Goal: Register for event/course: Sign up to attend an event or enroll in a course

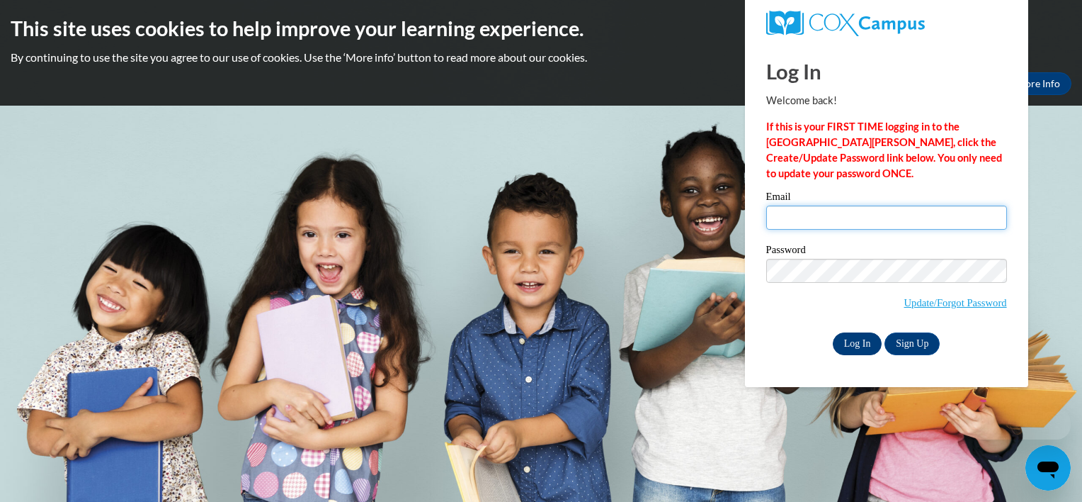
type input "turtle8605@gmail.com"
click at [849, 343] on input "Log In" at bounding box center [858, 343] width 50 height 23
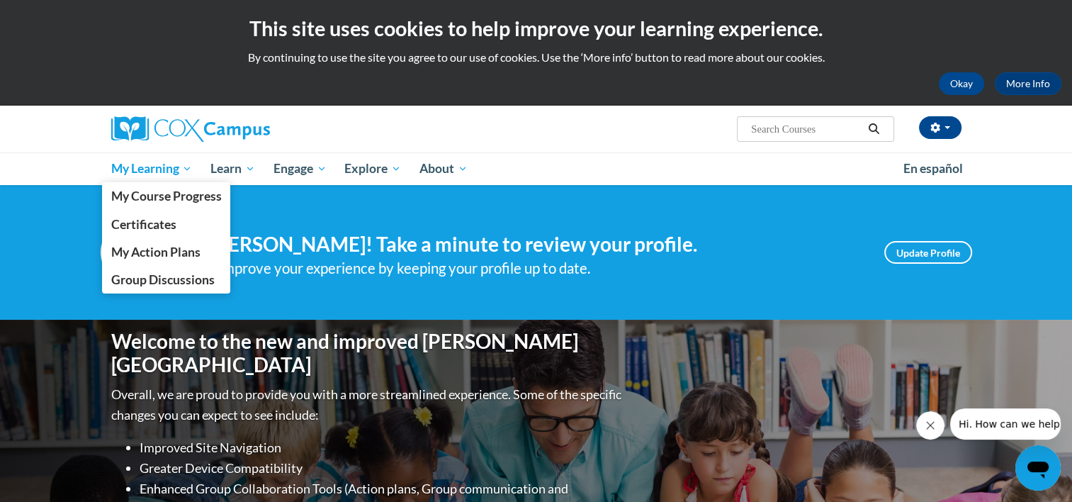
click at [150, 178] on link "My Learning" at bounding box center [152, 168] width 100 height 33
click at [148, 196] on span "My Course Progress" at bounding box center [166, 195] width 111 height 15
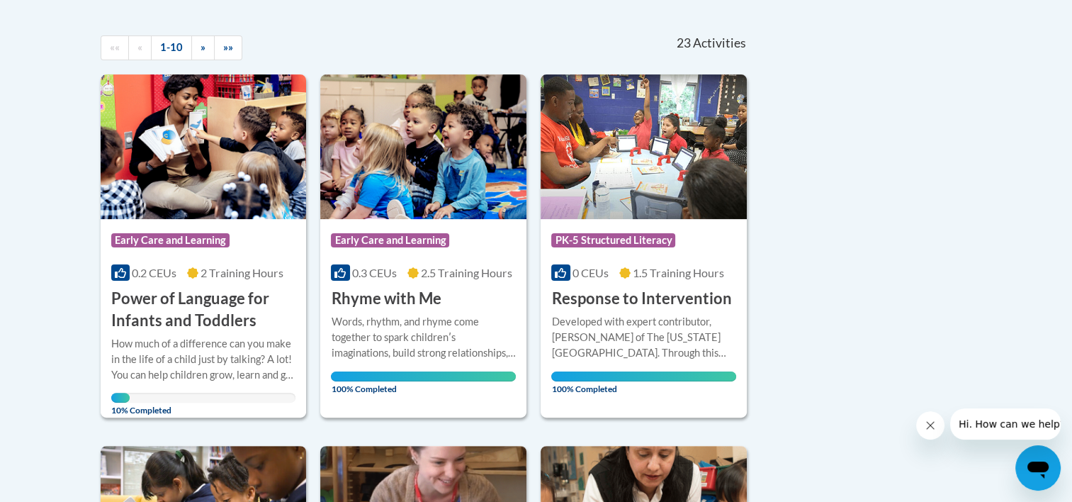
scroll to position [312, 0]
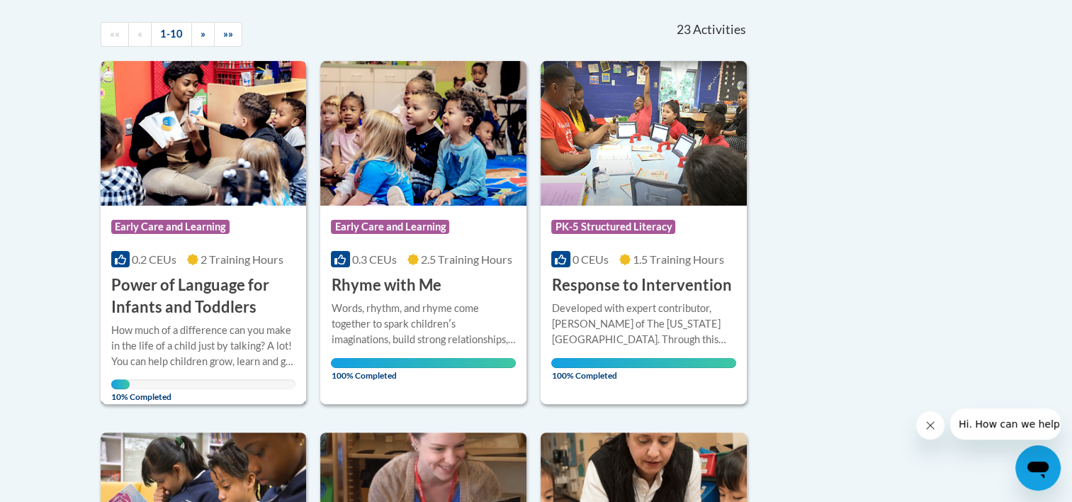
click at [207, 288] on h3 "Power of Language for Infants and Toddlers" at bounding box center [203, 296] width 185 height 44
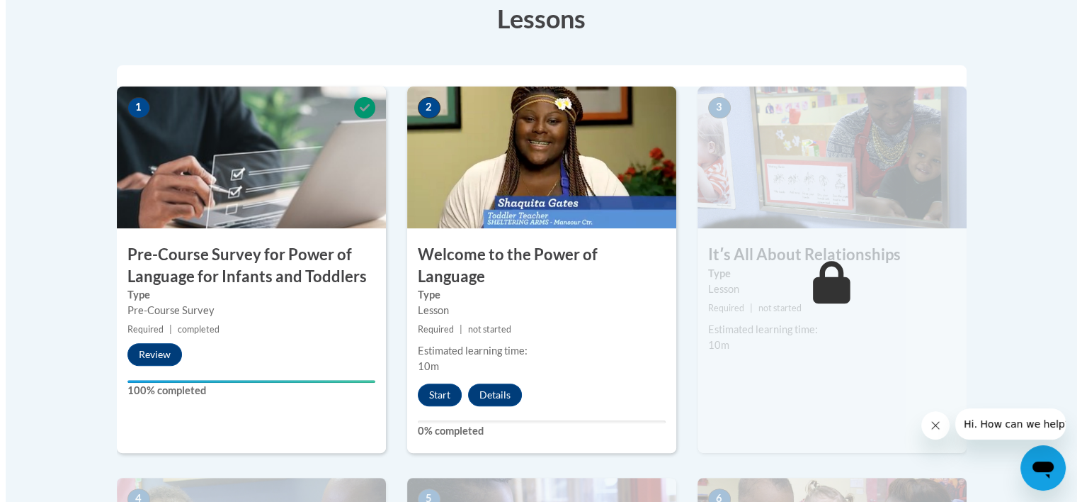
scroll to position [425, 0]
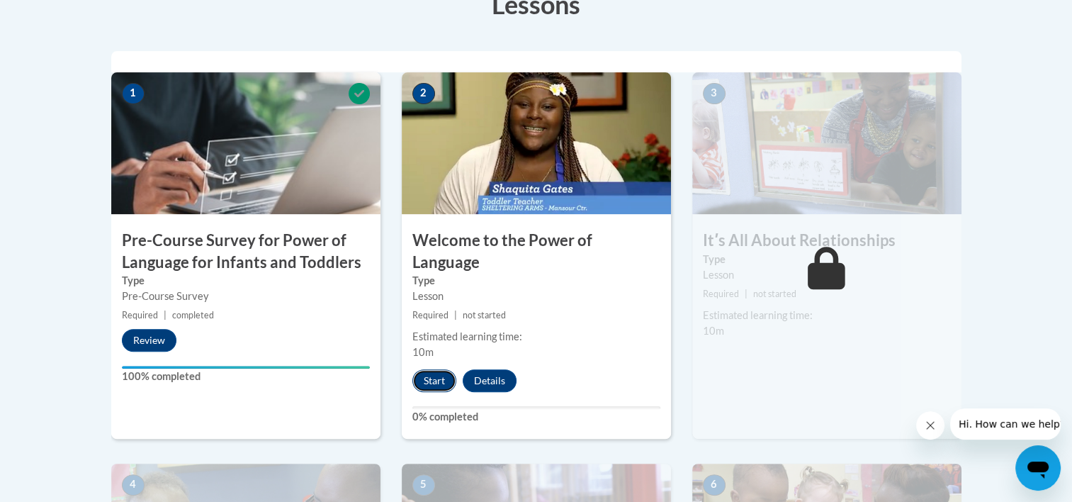
click at [443, 369] on button "Start" at bounding box center [434, 380] width 44 height 23
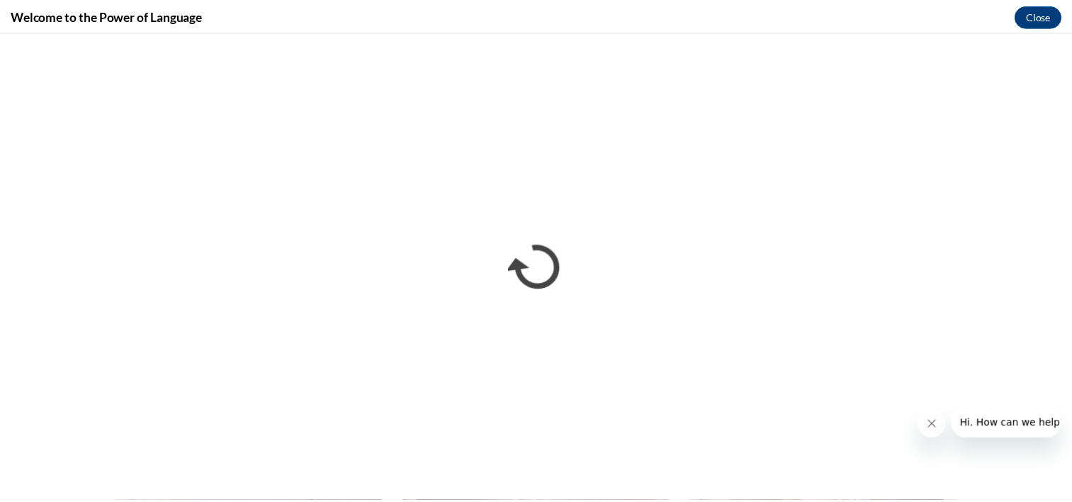
scroll to position [0, 0]
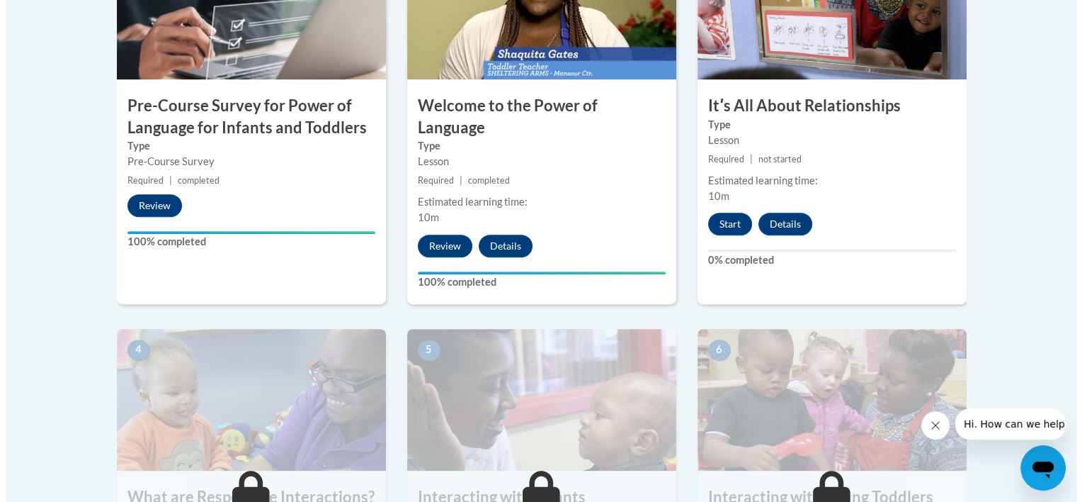
scroll to position [552, 0]
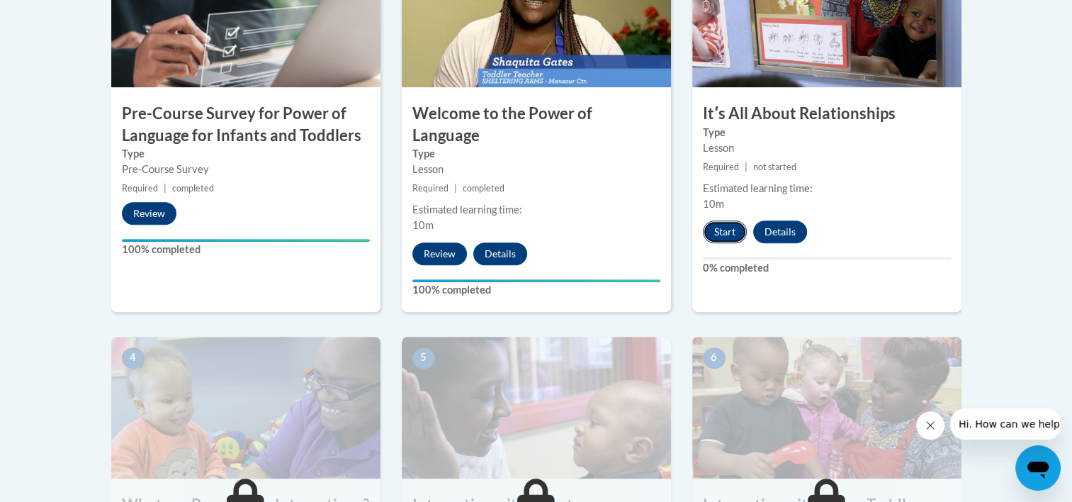
click at [712, 235] on button "Start" at bounding box center [725, 231] width 44 height 23
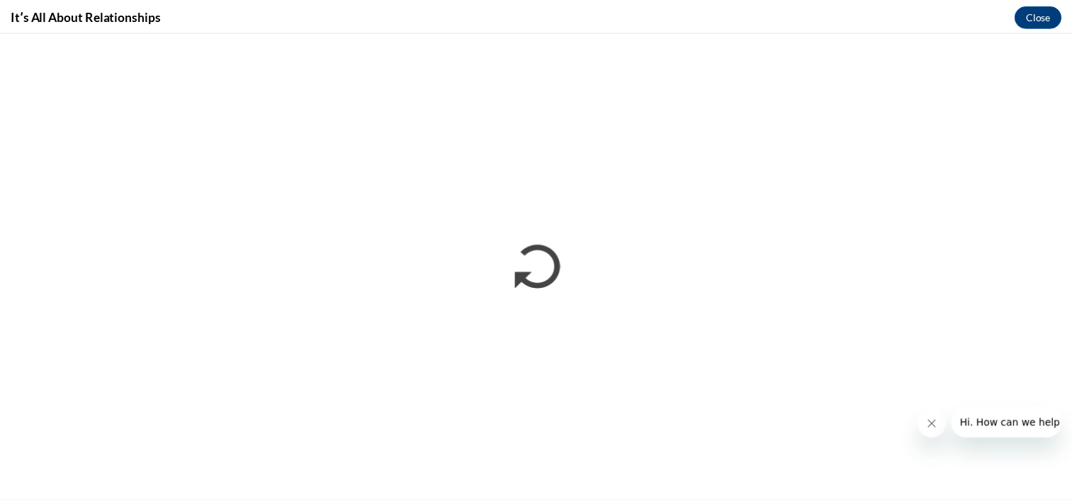
scroll to position [0, 0]
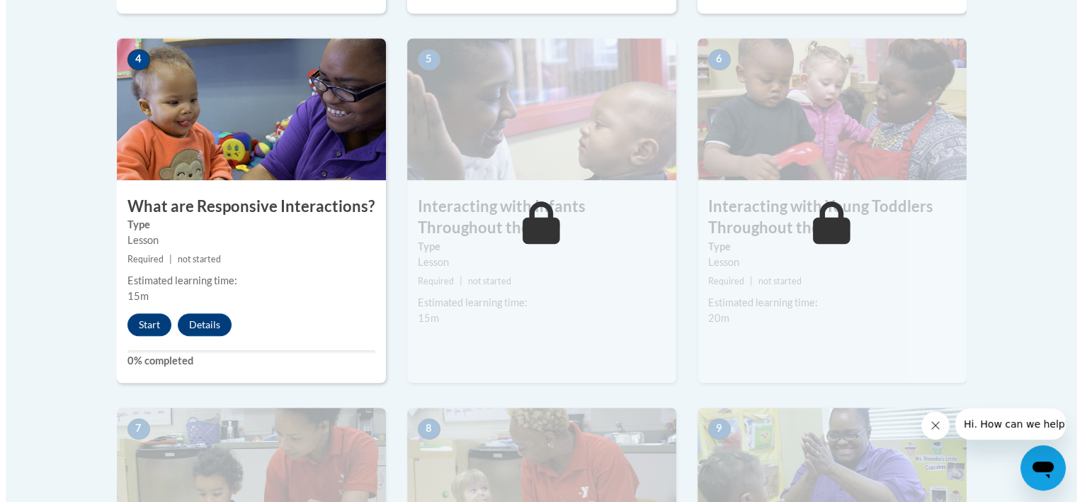
scroll to position [878, 0]
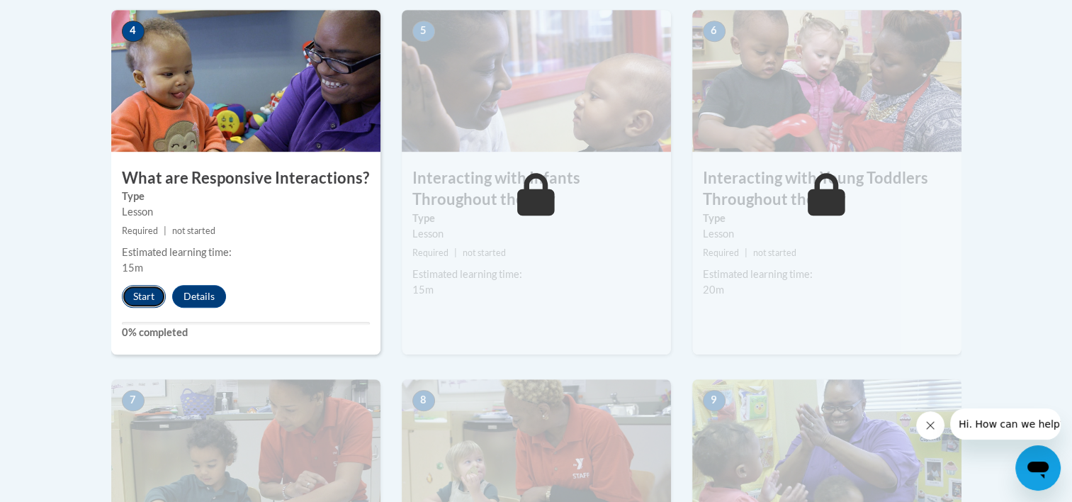
click at [141, 285] on button "Start" at bounding box center [144, 296] width 44 height 23
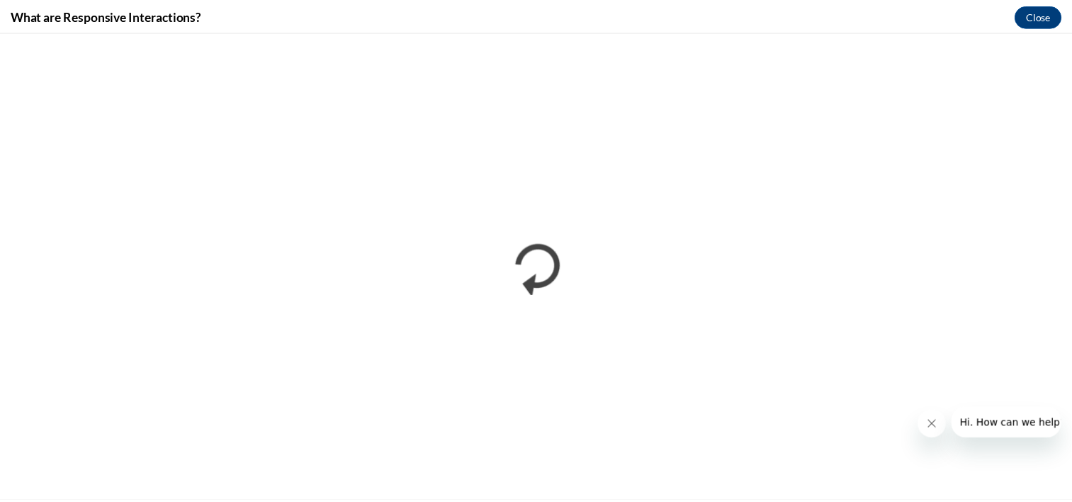
scroll to position [0, 0]
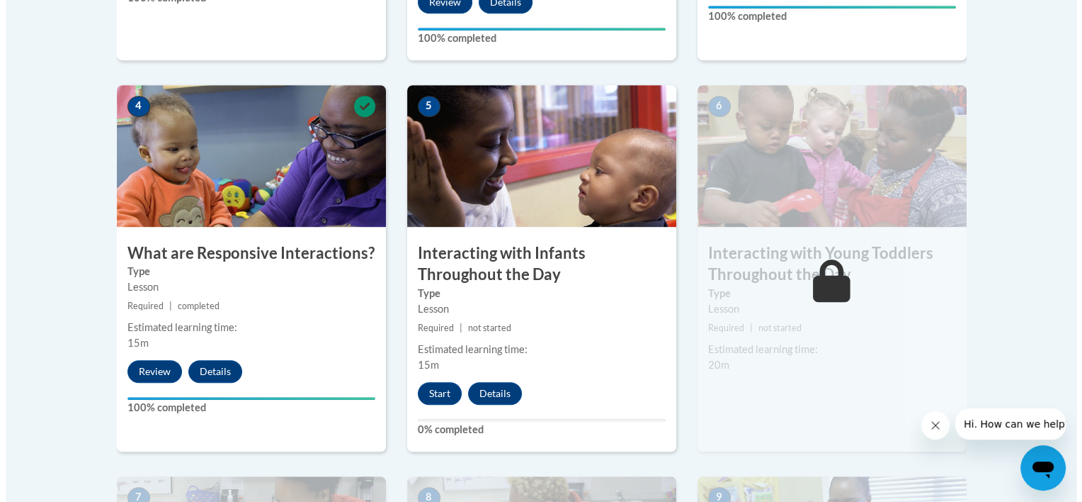
scroll to position [814, 0]
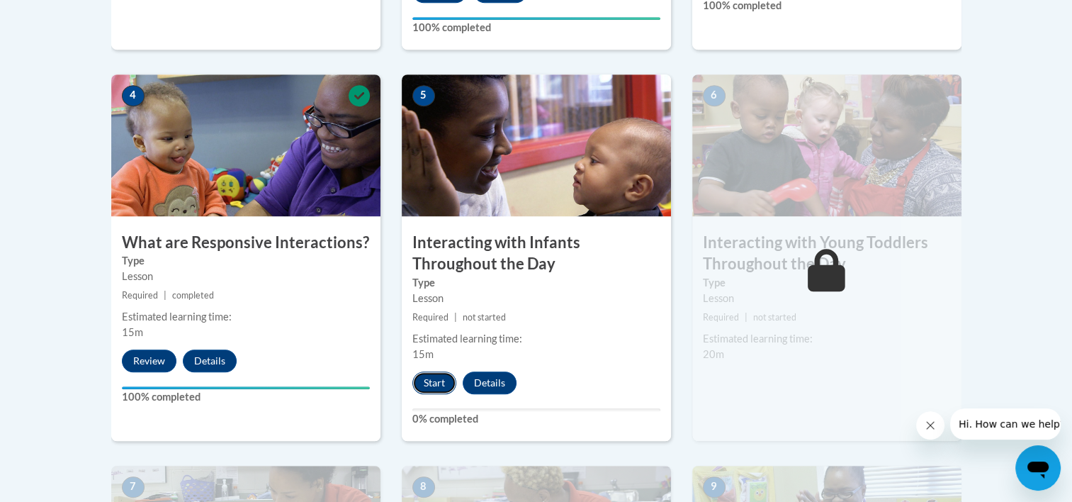
click at [443, 371] on button "Start" at bounding box center [434, 382] width 44 height 23
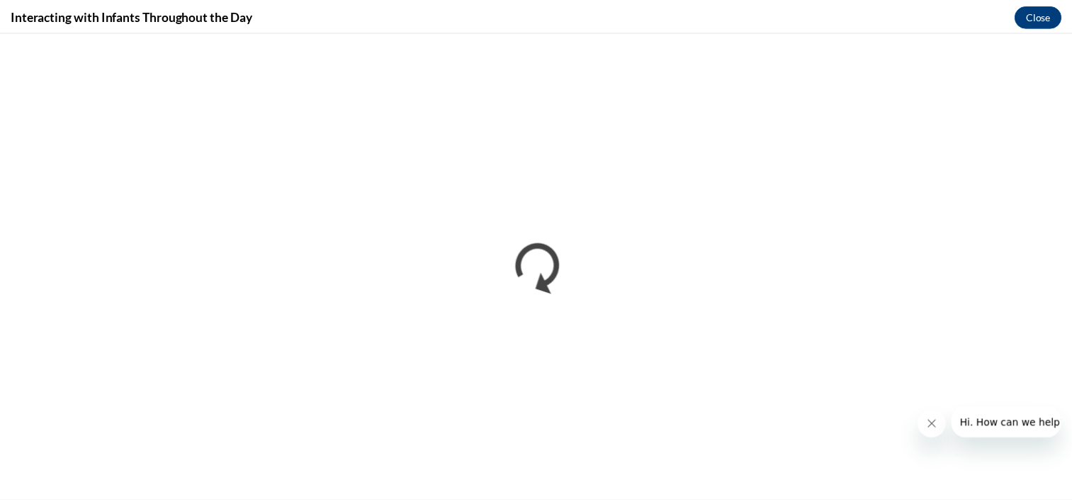
scroll to position [0, 0]
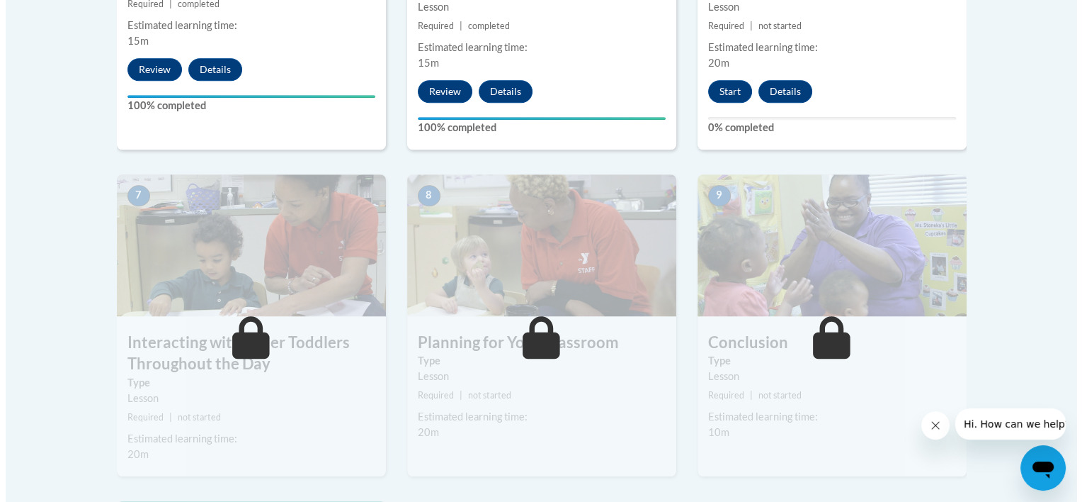
scroll to position [1017, 0]
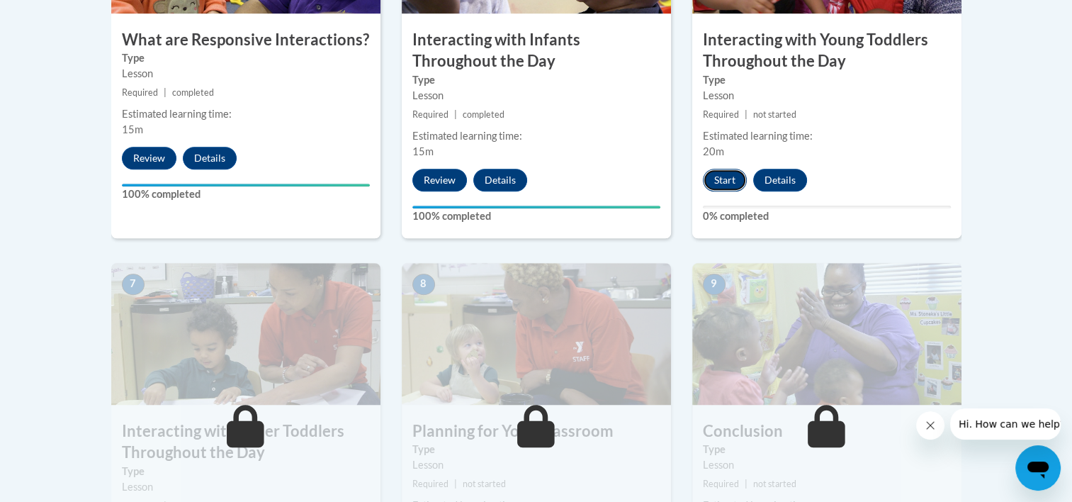
click at [730, 169] on button "Start" at bounding box center [725, 180] width 44 height 23
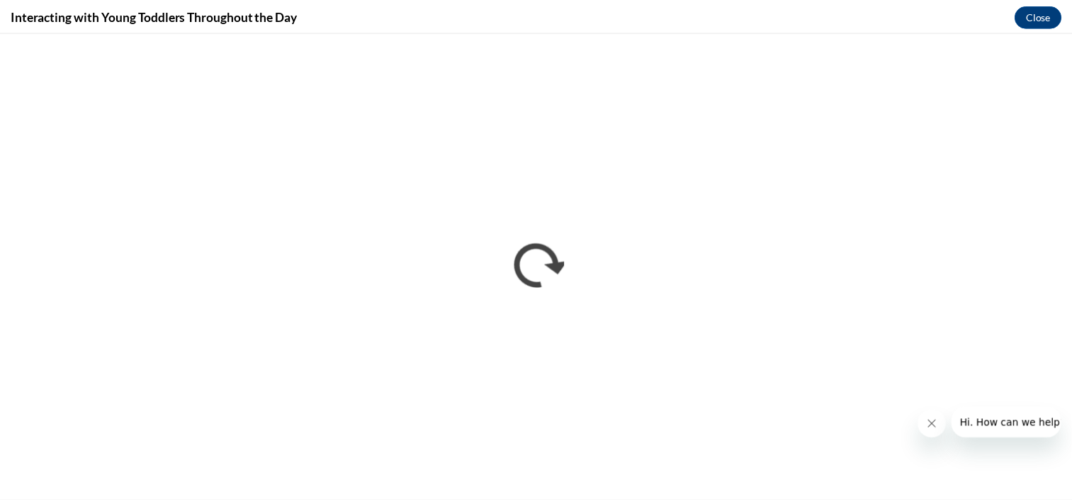
scroll to position [0, 0]
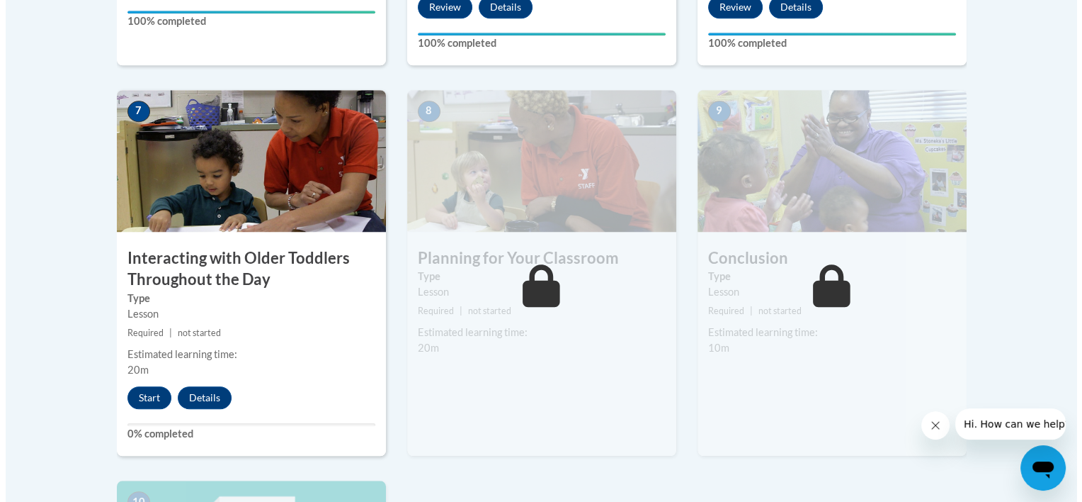
scroll to position [1236, 0]
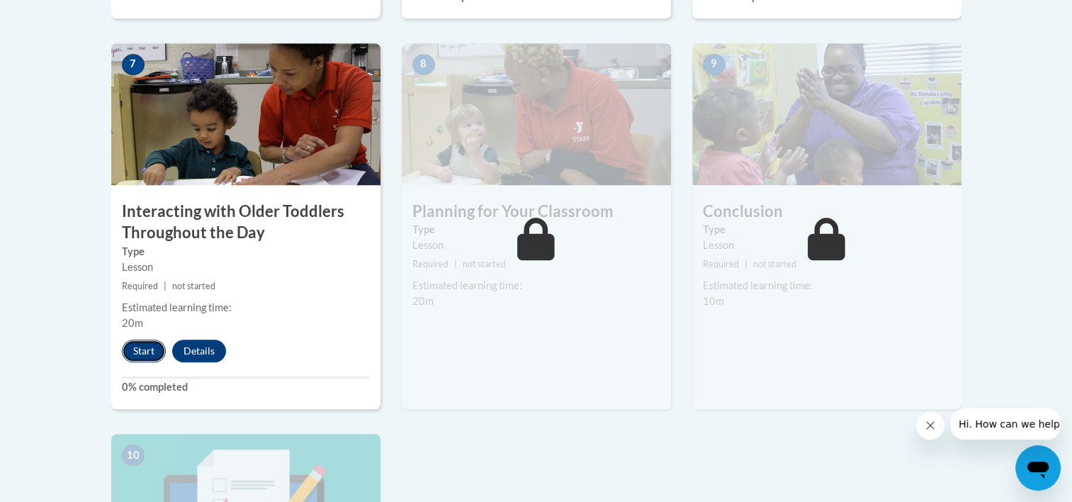
click at [134, 339] on button "Start" at bounding box center [144, 350] width 44 height 23
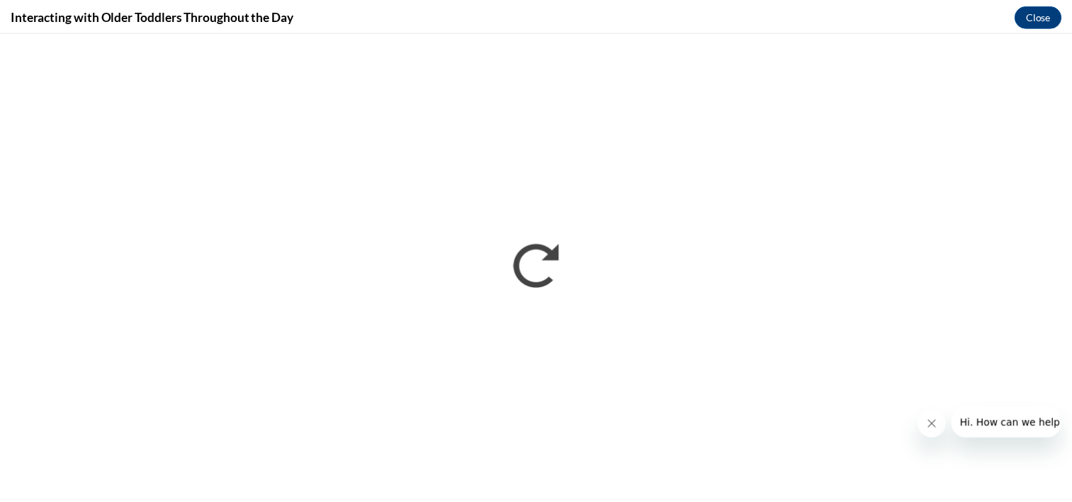
scroll to position [0, 0]
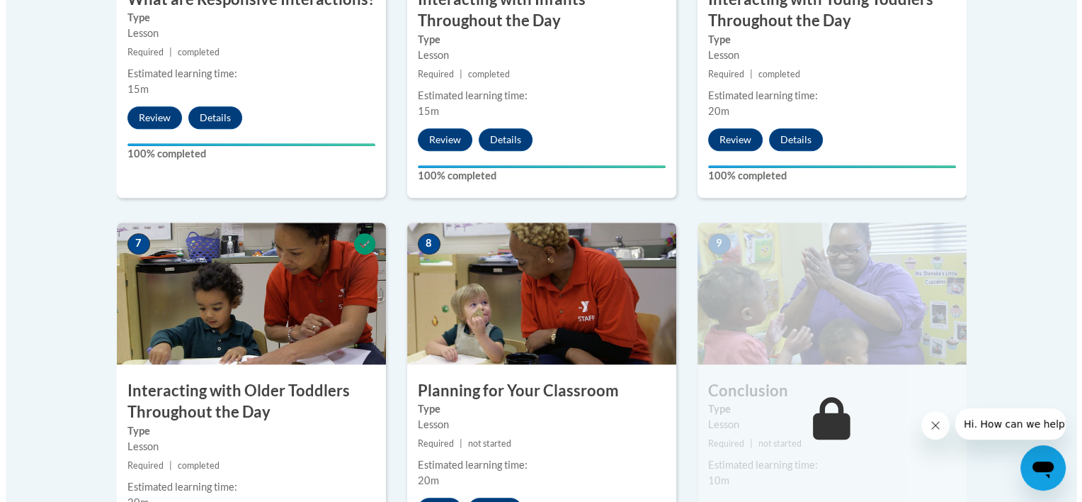
scroll to position [1094, 0]
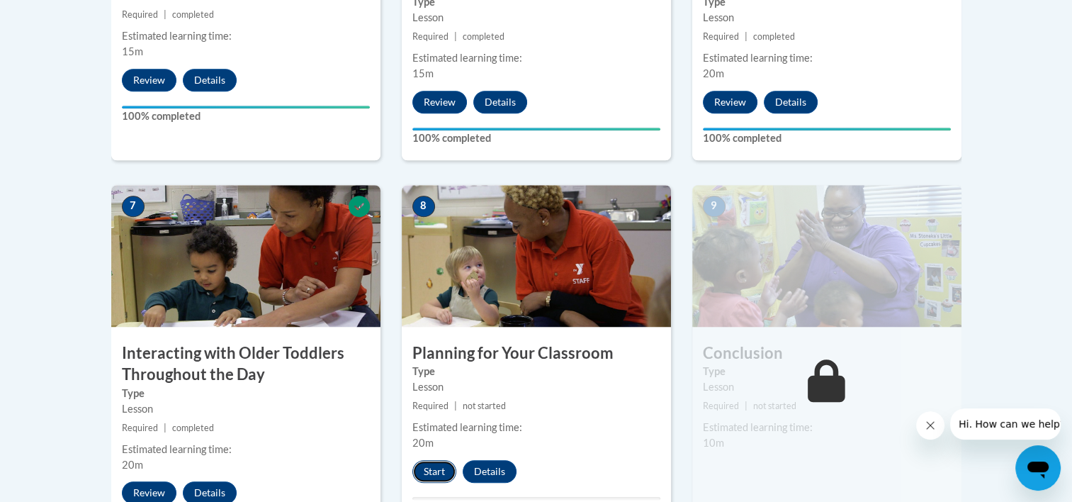
click at [433, 460] on button "Start" at bounding box center [434, 471] width 44 height 23
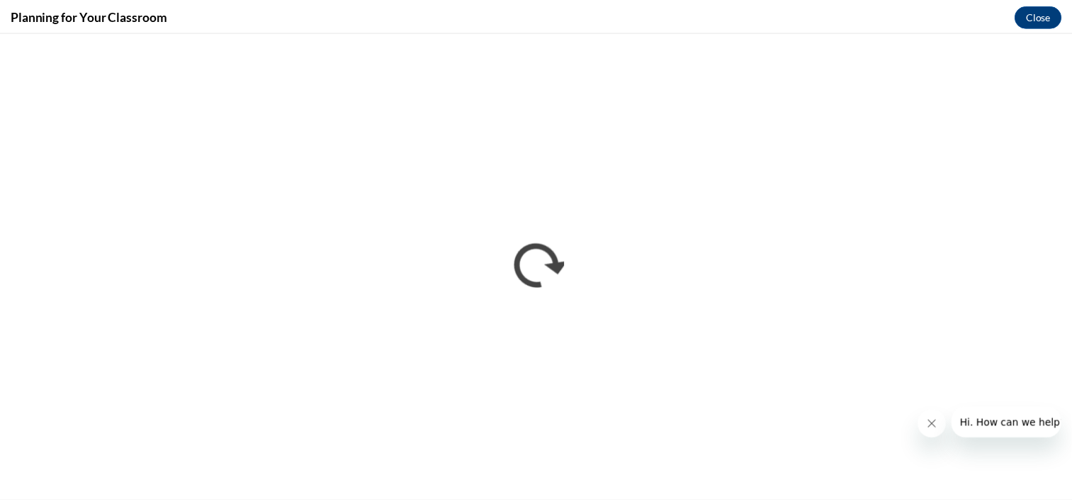
scroll to position [0, 0]
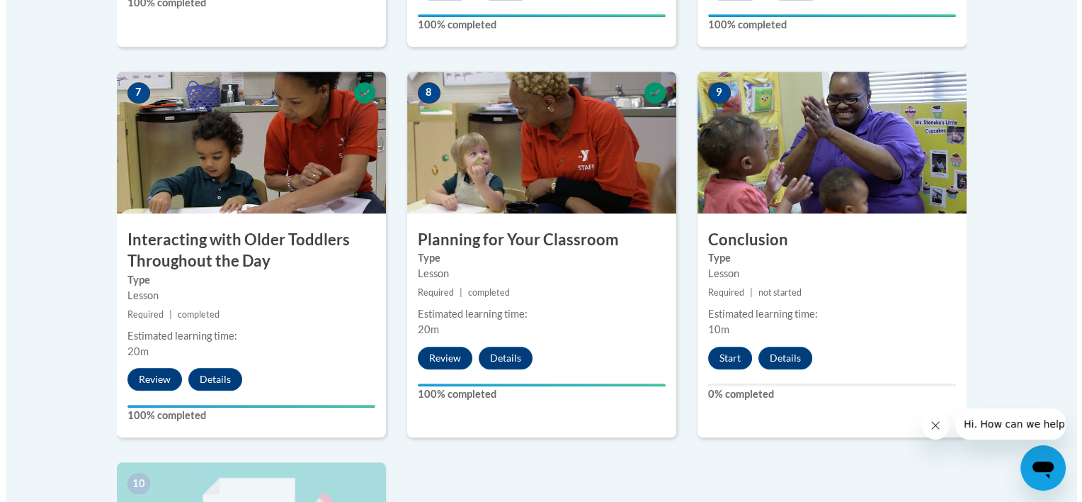
scroll to position [1217, 0]
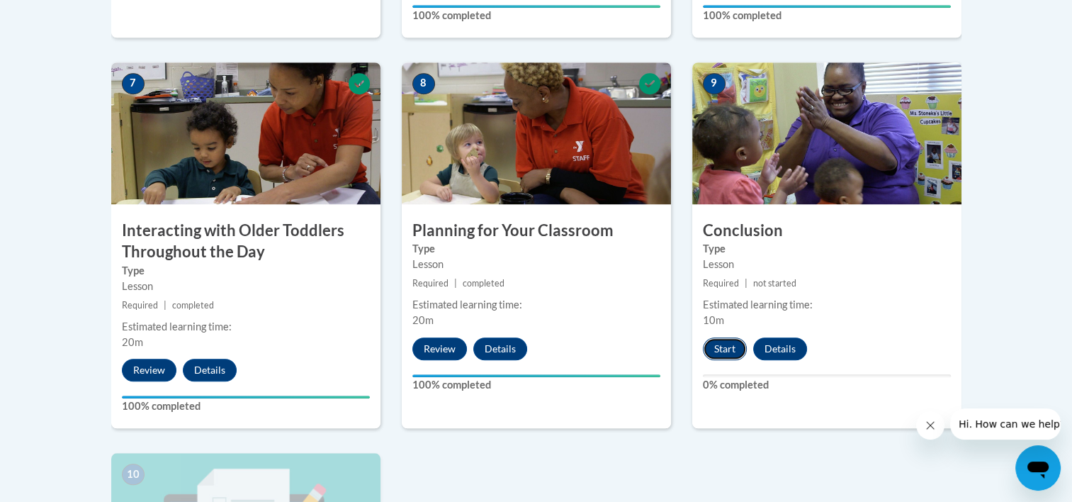
click at [728, 337] on button "Start" at bounding box center [725, 348] width 44 height 23
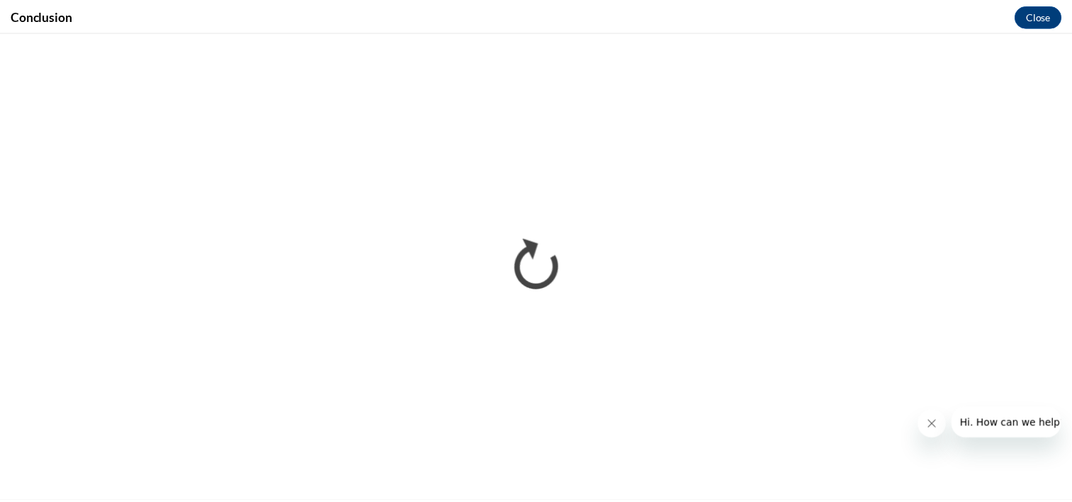
scroll to position [0, 0]
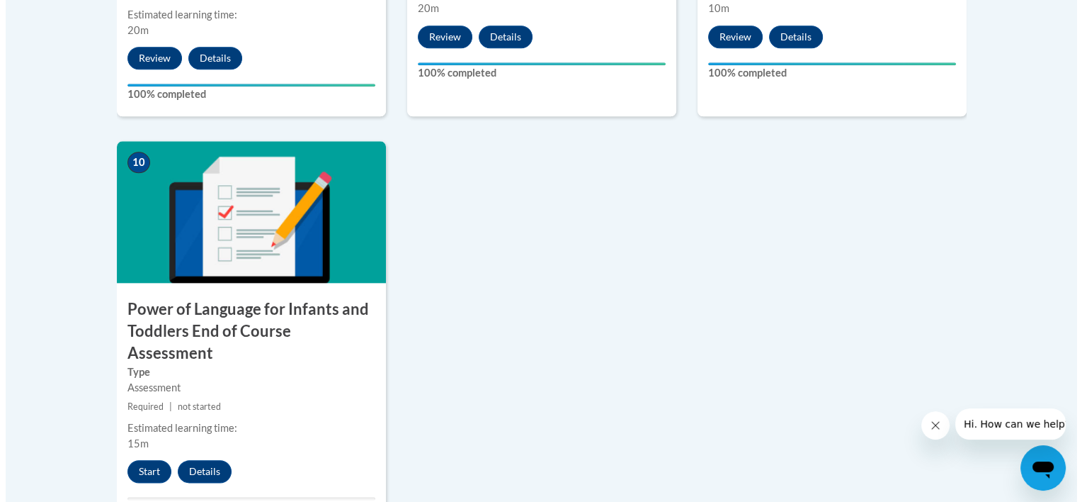
scroll to position [1557, 0]
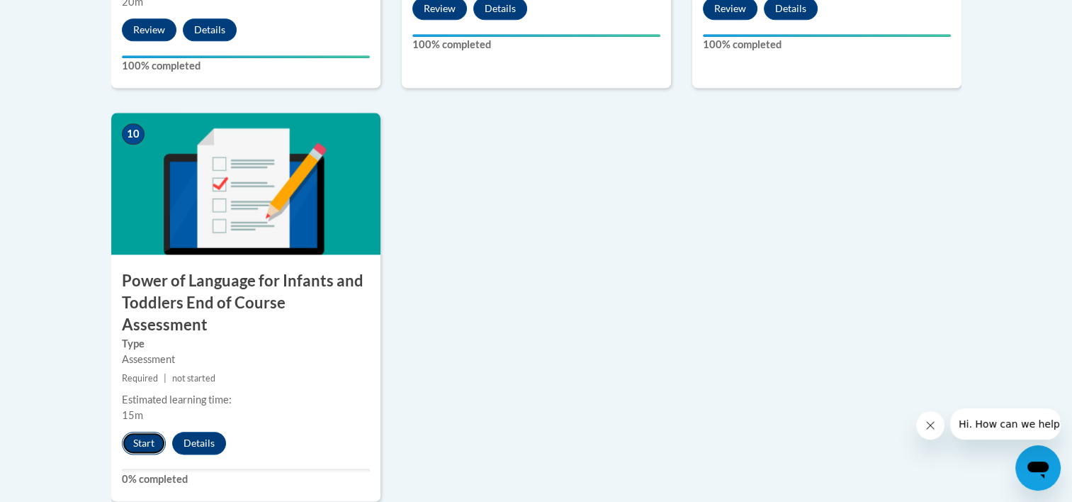
click at [143, 431] on button "Start" at bounding box center [144, 442] width 44 height 23
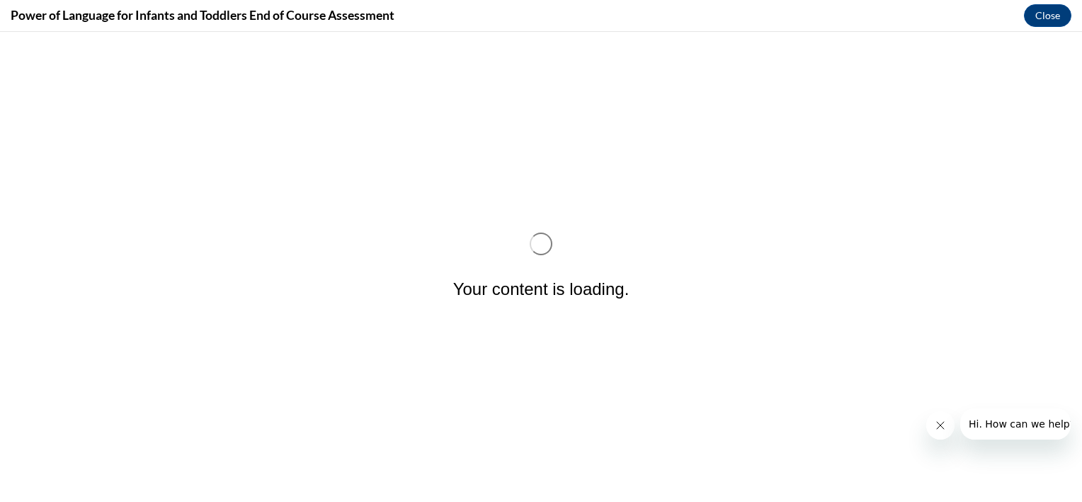
scroll to position [0, 0]
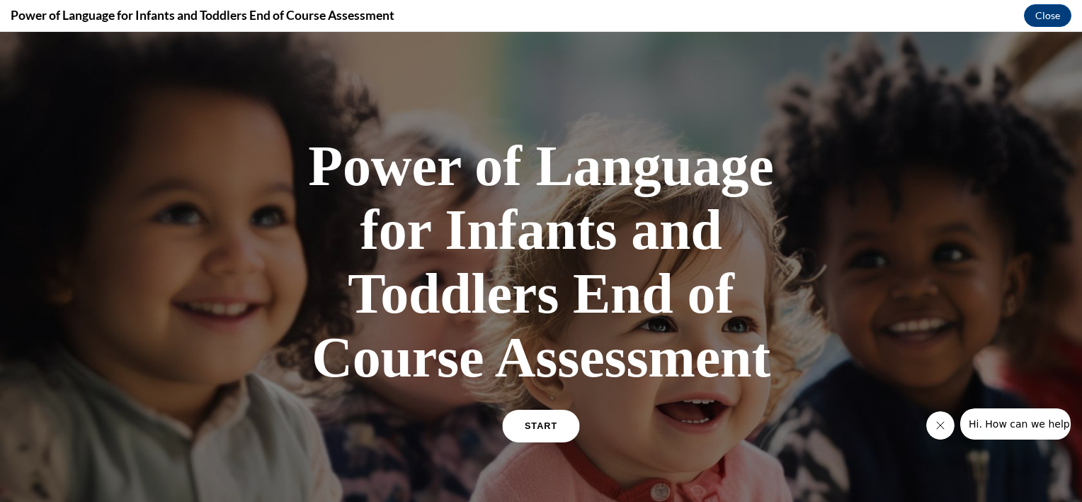
click at [518, 425] on link "START" at bounding box center [540, 425] width 77 height 33
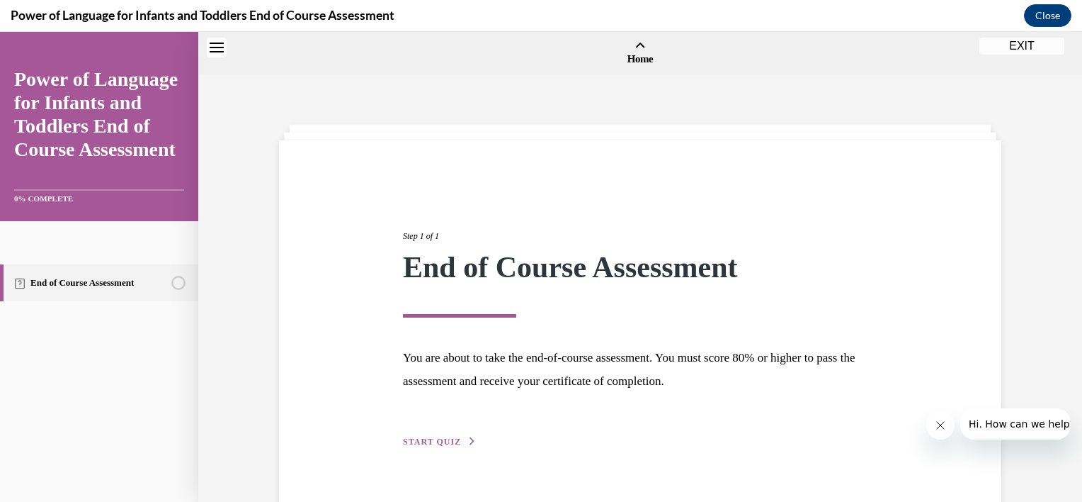
scroll to position [44, 0]
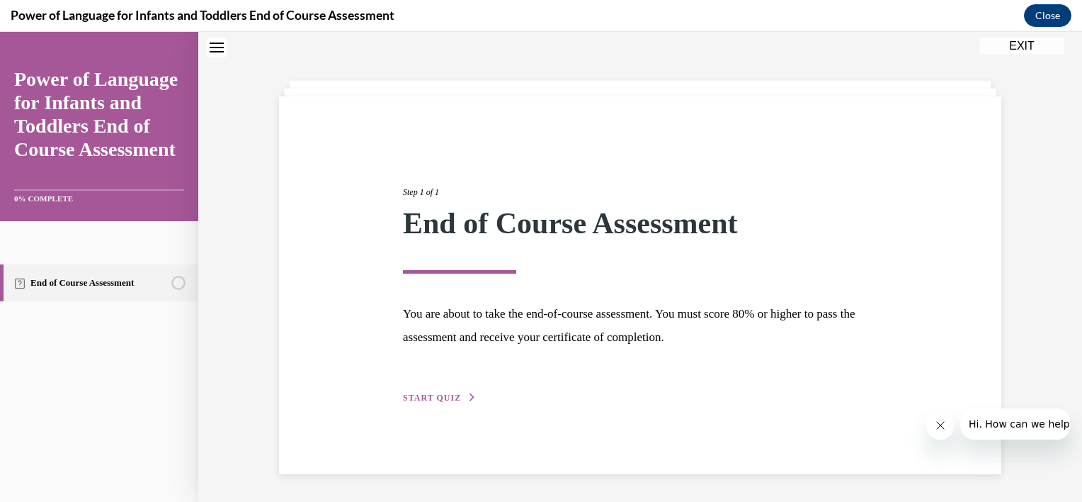
click at [426, 403] on div "Step 1 of 1 End of Course Assessment You are about to take the end-of-course as…" at bounding box center [640, 279] width 496 height 252
click at [431, 397] on span "START QUIZ" at bounding box center [432, 397] width 58 height 10
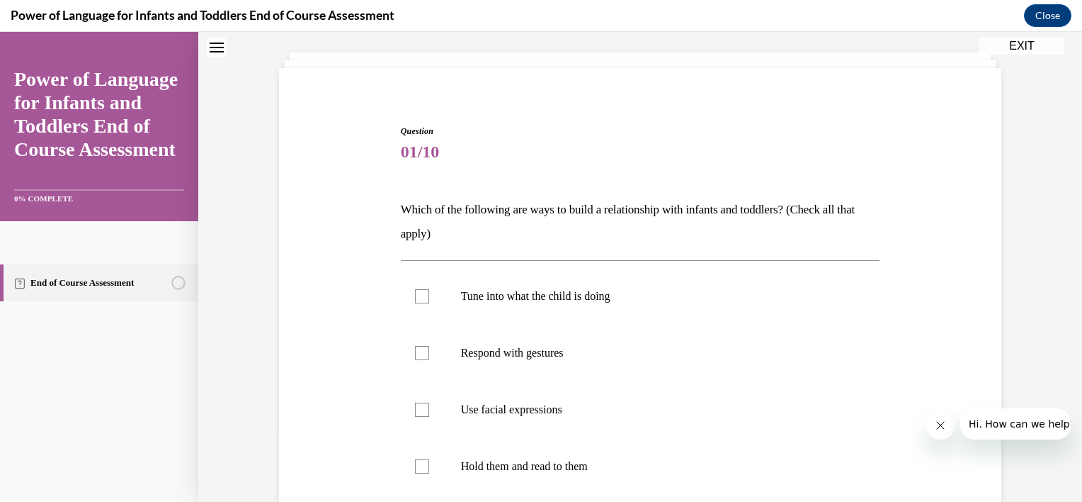
scroll to position [119, 0]
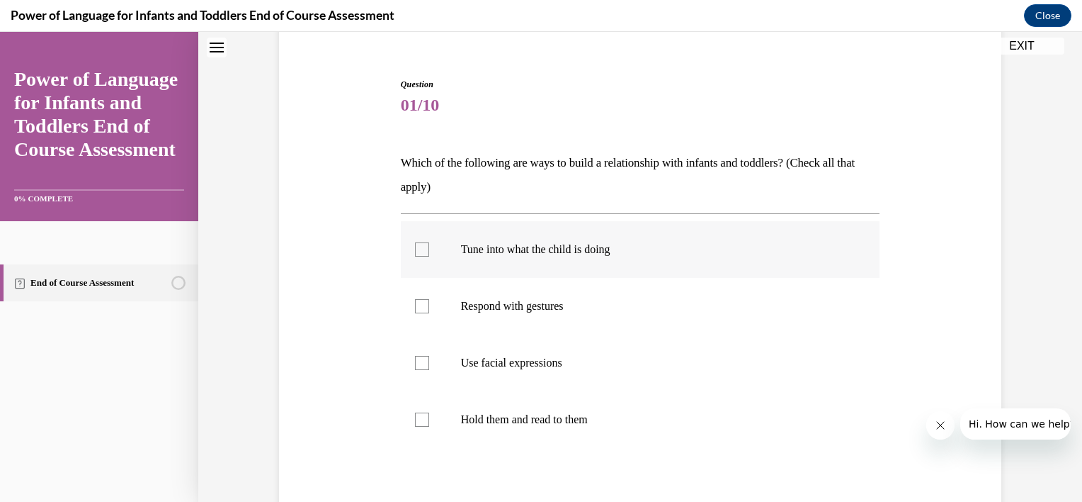
click at [414, 261] on label "Tune into what the child is doing" at bounding box center [641, 249] width 480 height 57
click at [415, 256] on input "Tune into what the child is doing" at bounding box center [422, 249] width 14 height 14
checkbox input "true"
click at [415, 310] on div at bounding box center [422, 306] width 14 height 14
click at [415, 310] on input "Respond with gestures" at bounding box center [422, 306] width 14 height 14
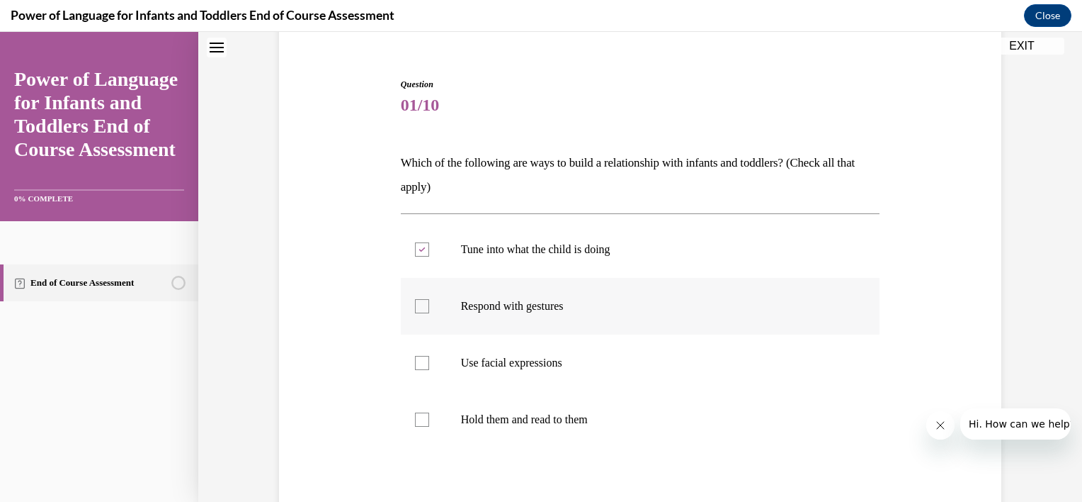
checkbox input "true"
click at [421, 367] on div at bounding box center [422, 363] width 14 height 14
click at [421, 367] on input "Use facial expressions" at bounding box center [422, 363] width 14 height 14
checkbox input "true"
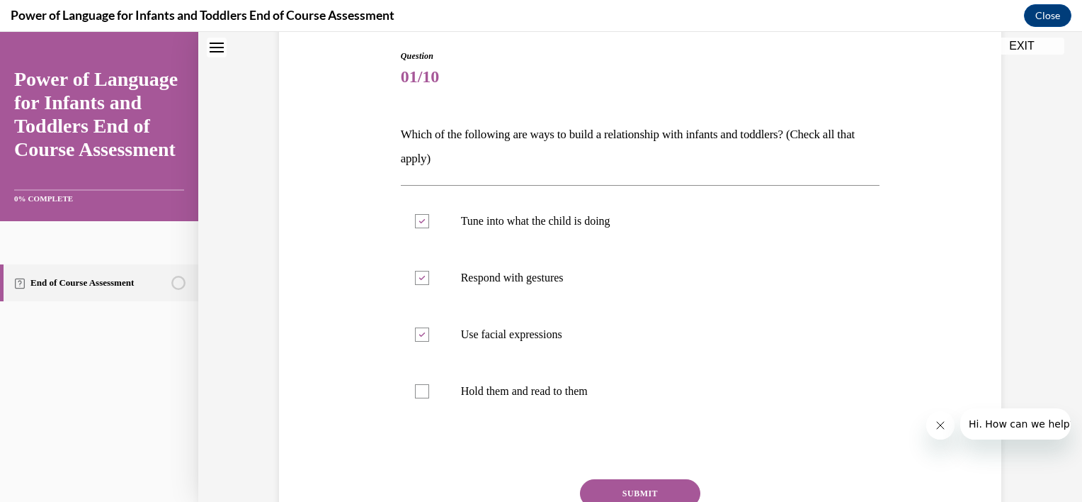
scroll to position [223, 0]
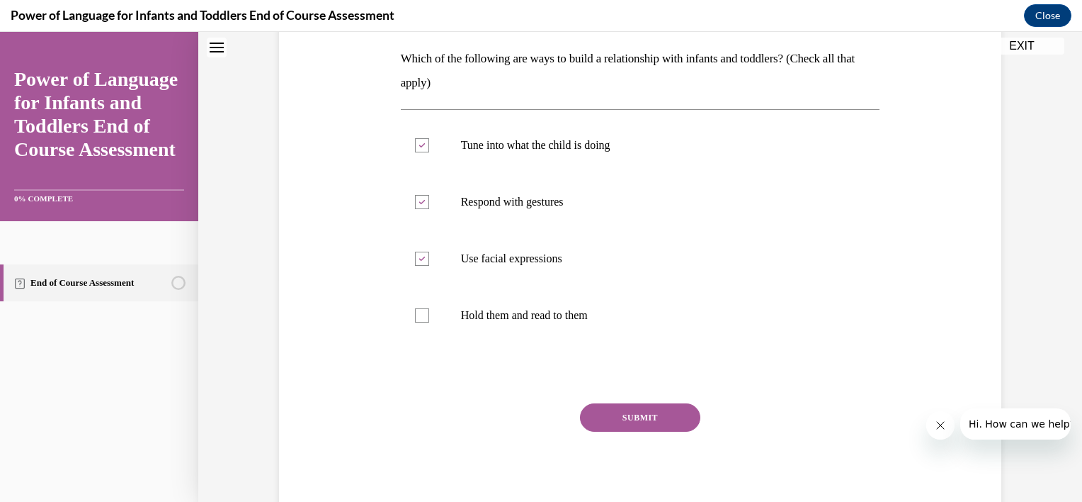
click at [681, 419] on button "SUBMIT" at bounding box center [640, 417] width 120 height 28
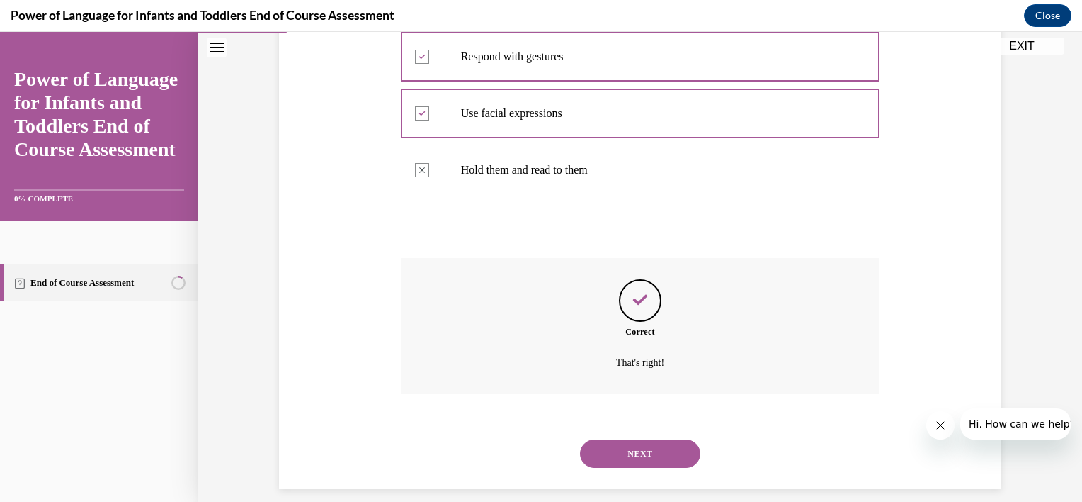
scroll to position [383, 0]
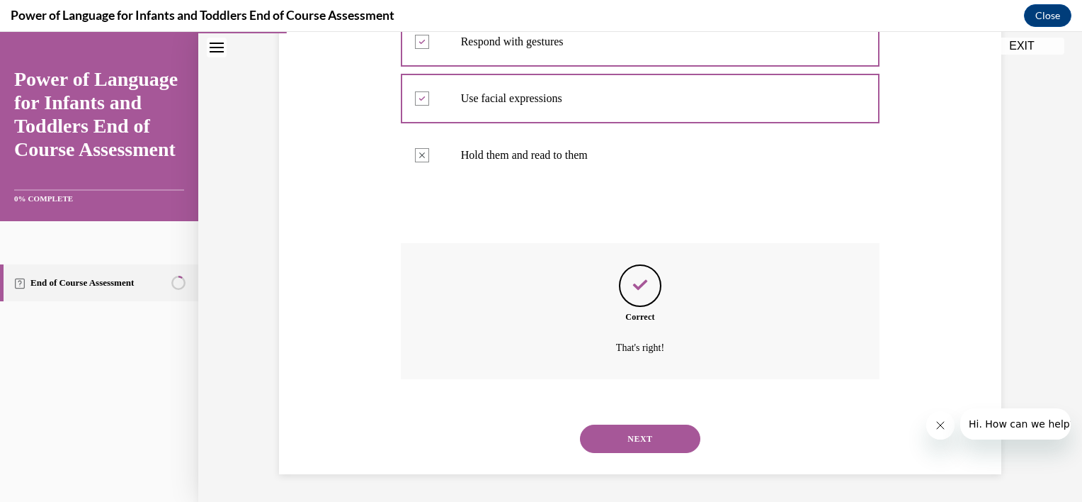
click at [652, 436] on button "NEXT" at bounding box center [640, 438] width 120 height 28
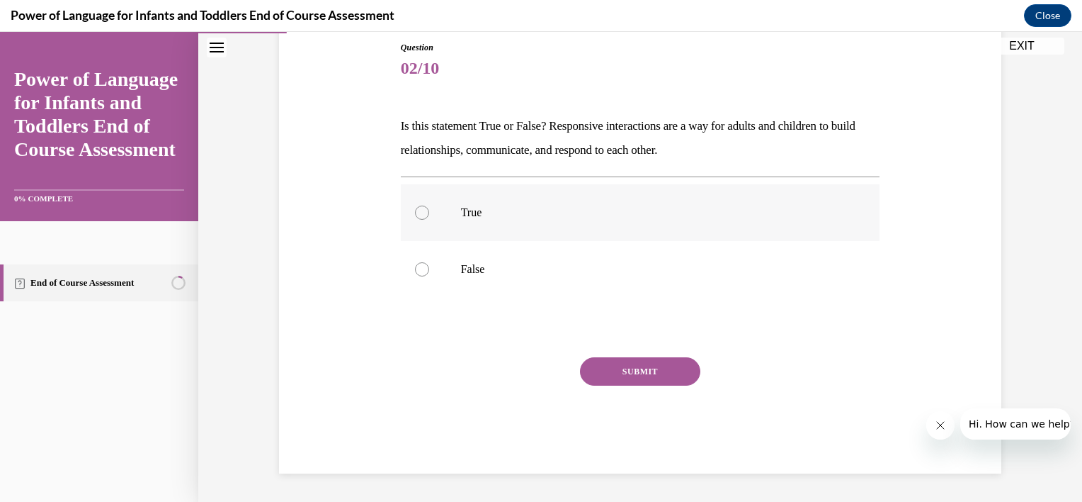
click at [479, 202] on label "True" at bounding box center [641, 212] width 480 height 57
click at [429, 205] on input "True" at bounding box center [422, 212] width 14 height 14
radio input "true"
click at [645, 371] on button "SUBMIT" at bounding box center [640, 371] width 120 height 28
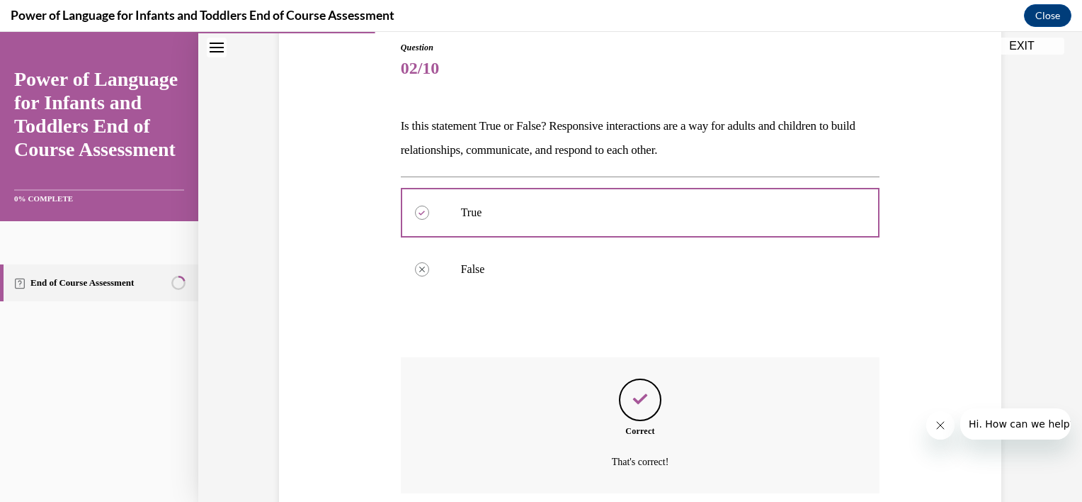
scroll to position [270, 0]
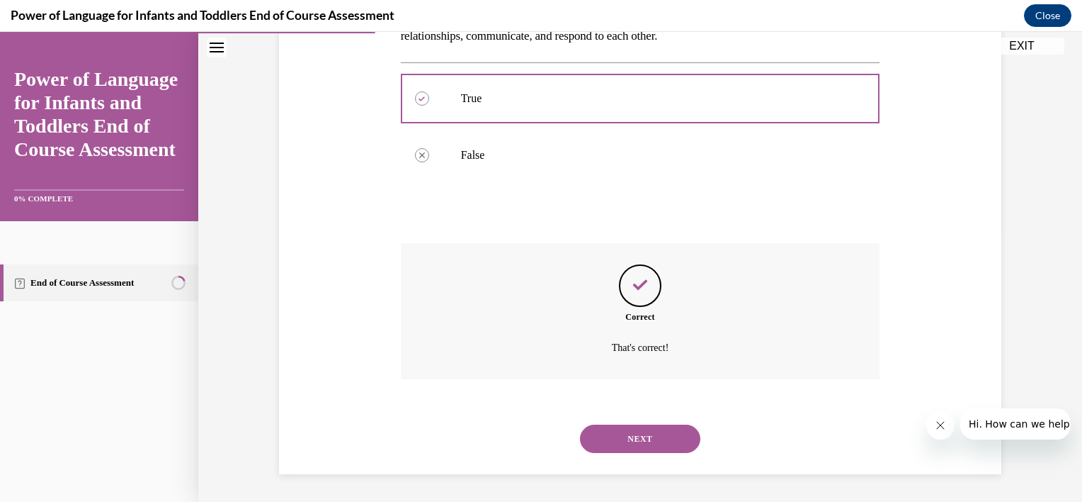
click at [611, 434] on button "NEXT" at bounding box center [640, 438] width 120 height 28
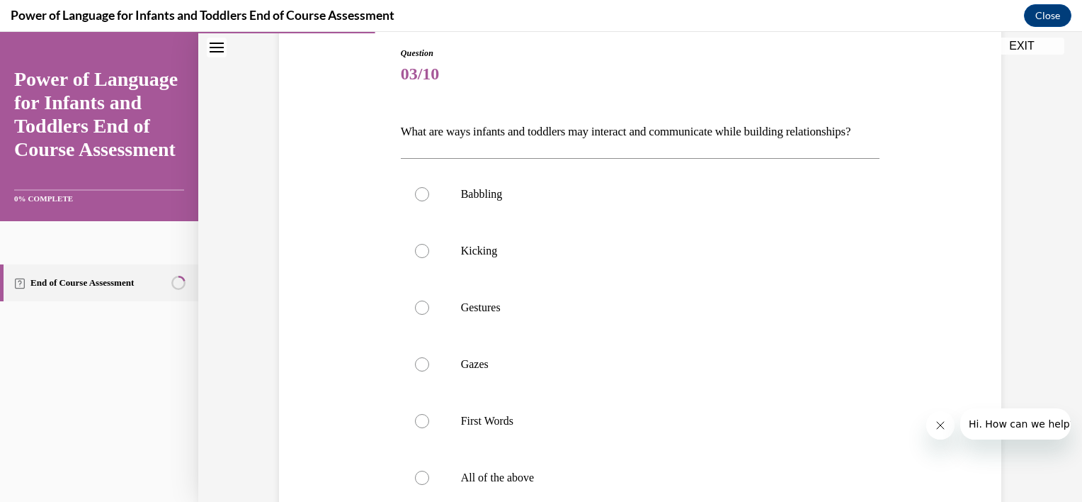
scroll to position [160, 0]
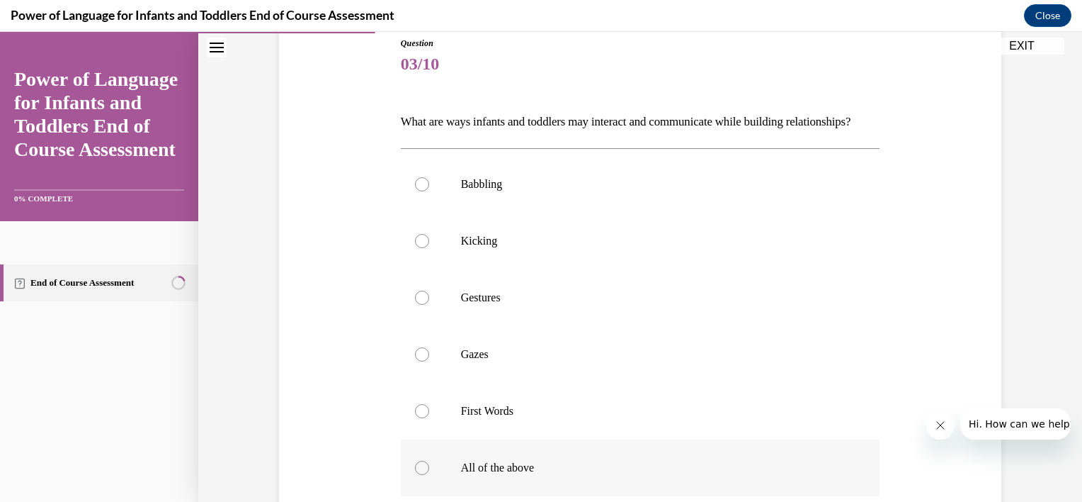
click at [484, 476] on label "All of the above" at bounding box center [641, 467] width 480 height 57
click at [429, 475] on input "All of the above" at bounding box center [422, 467] width 14 height 14
radio input "true"
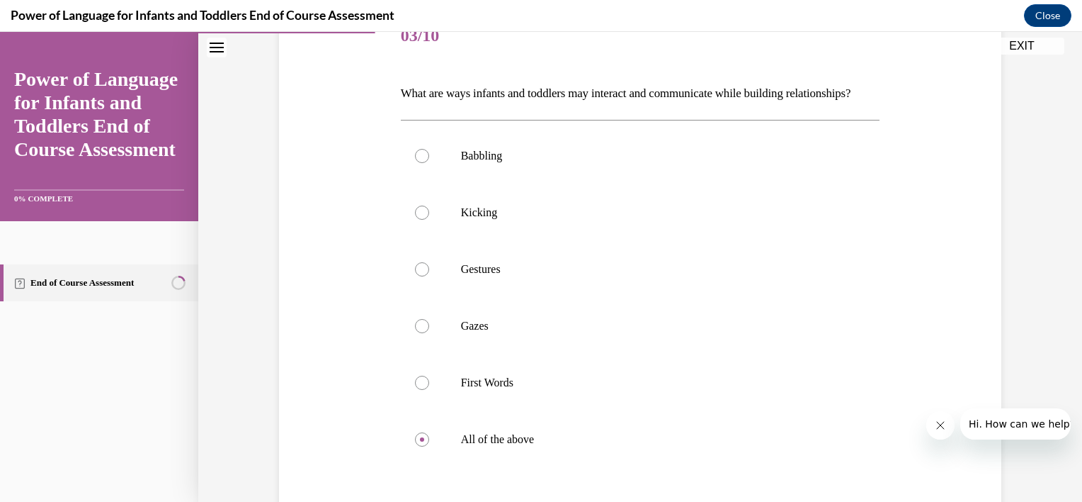
scroll to position [320, 0]
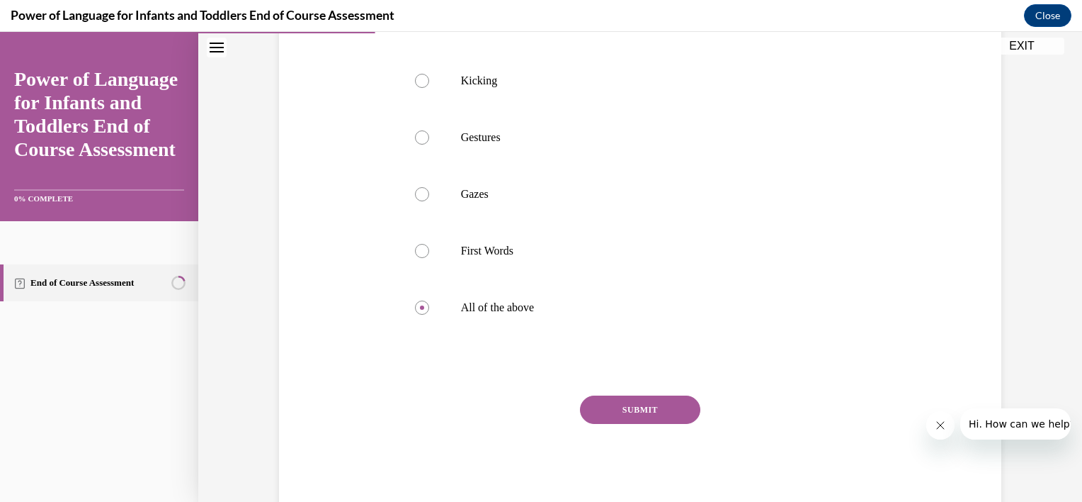
click at [647, 424] on button "SUBMIT" at bounding box center [640, 409] width 120 height 28
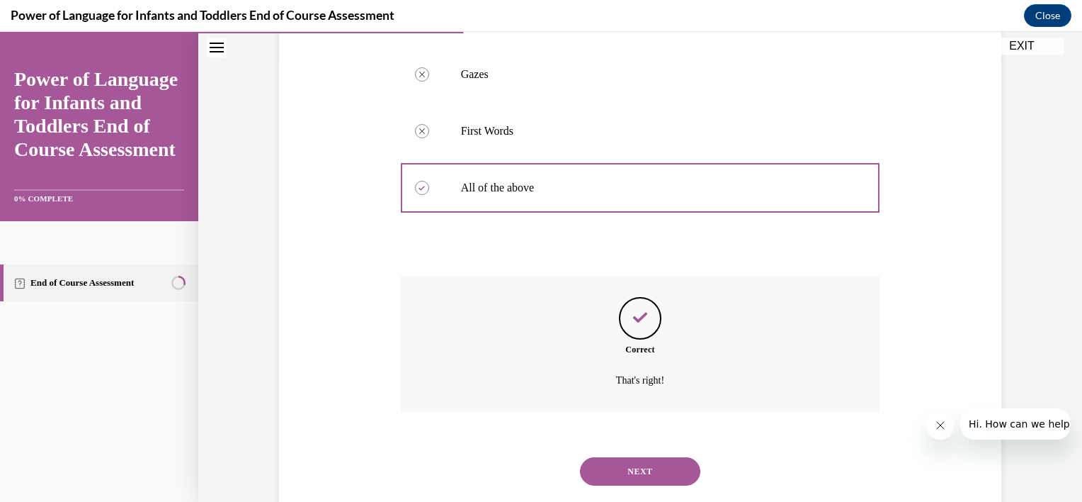
scroll to position [497, 0]
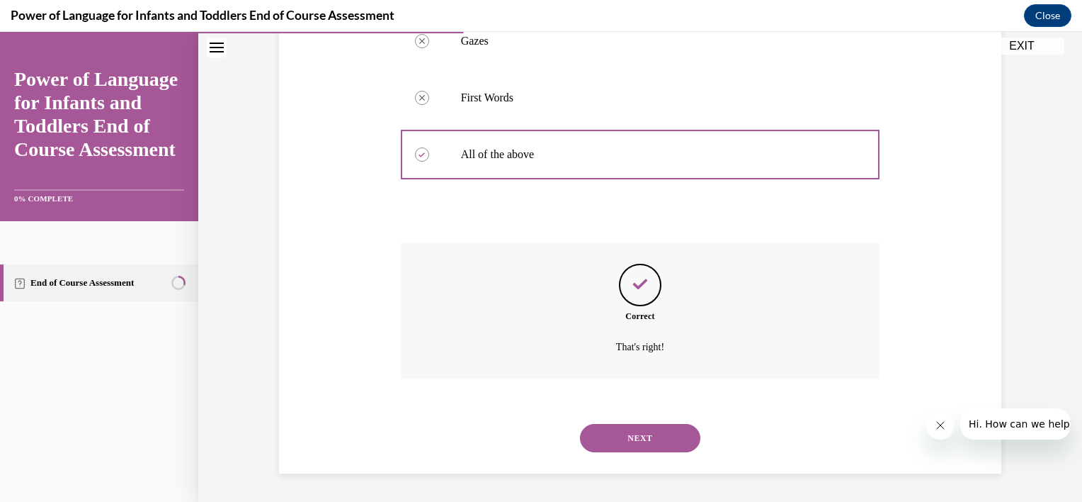
click at [622, 445] on button "NEXT" at bounding box center [640, 438] width 120 height 28
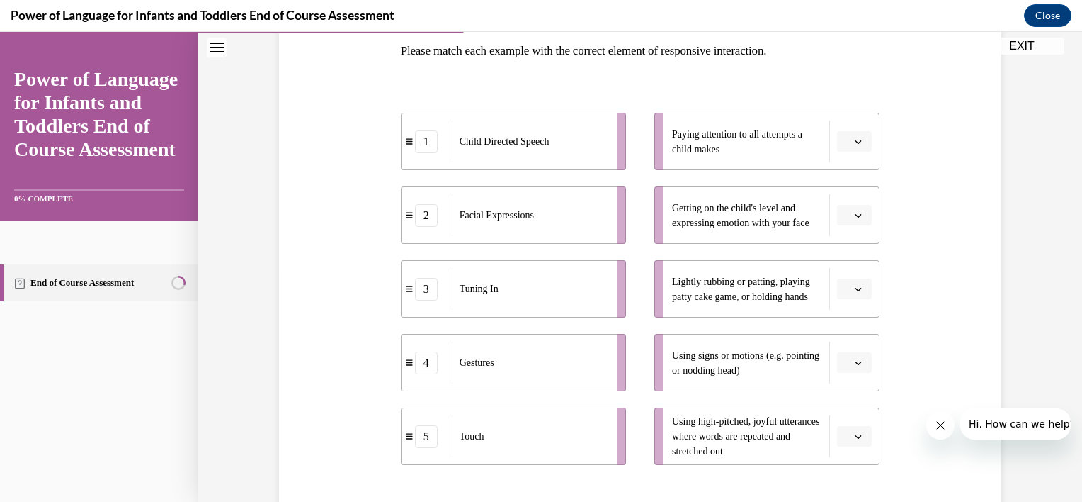
scroll to position [236, 0]
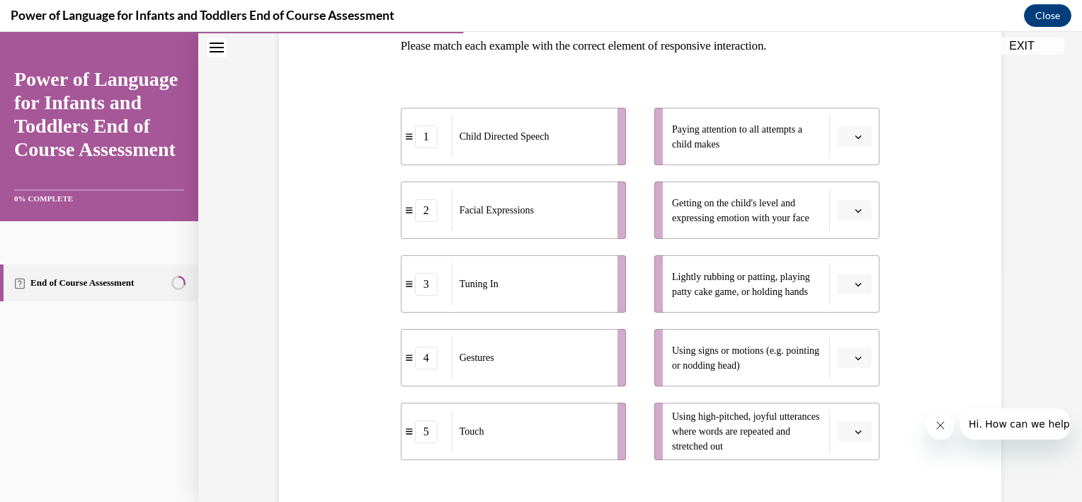
click at [847, 439] on button "button" at bounding box center [854, 431] width 35 height 21
click at [839, 402] on div "5" at bounding box center [847, 399] width 35 height 28
click at [856, 357] on icon "button" at bounding box center [859, 358] width 6 height 4
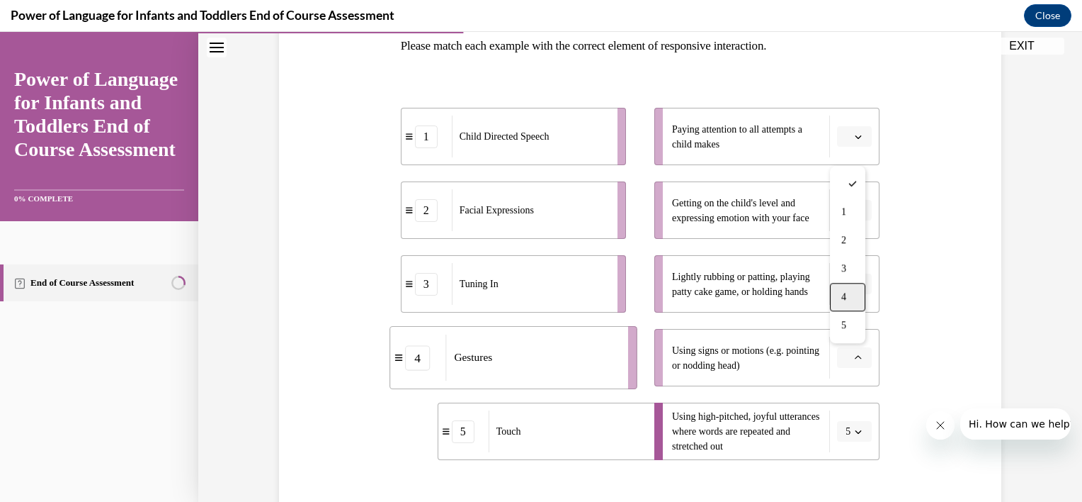
click at [842, 300] on span "4" at bounding box center [844, 296] width 5 height 11
click at [855, 213] on icon "button" at bounding box center [858, 210] width 7 height 7
click at [847, 300] on span "2" at bounding box center [844, 298] width 5 height 11
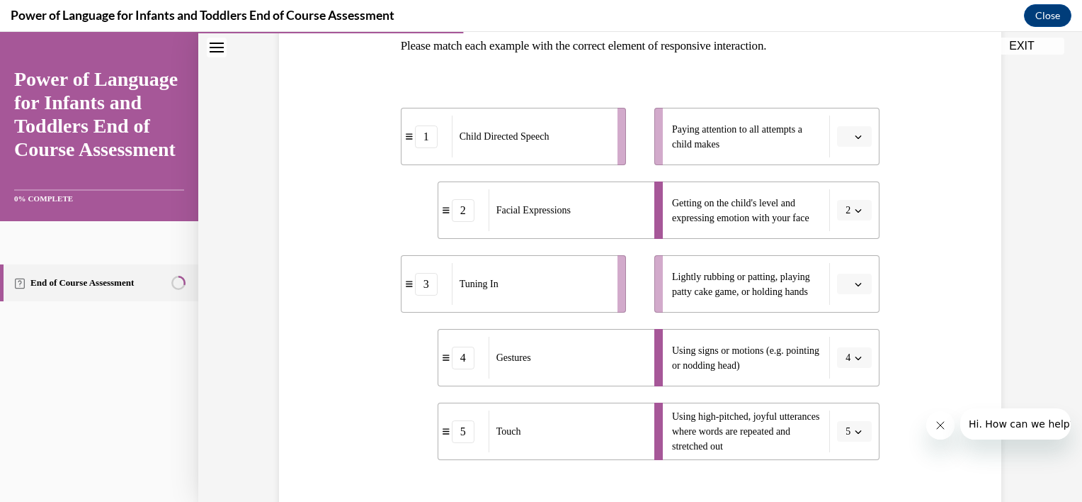
click at [846, 140] on button "button" at bounding box center [854, 136] width 35 height 21
click at [844, 244] on div "3" at bounding box center [847, 253] width 35 height 28
click at [854, 289] on button "button" at bounding box center [854, 283] width 35 height 21
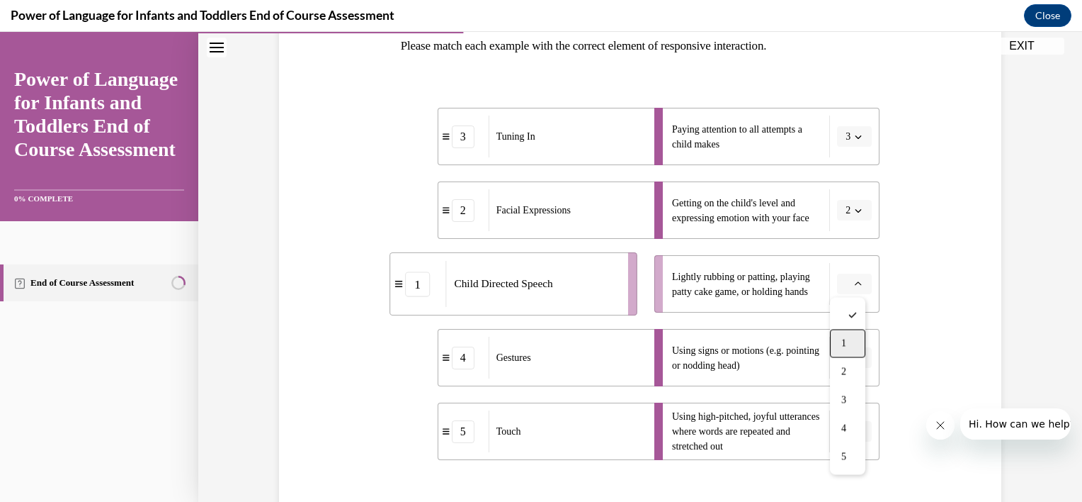
click at [846, 341] on span "1" at bounding box center [844, 343] width 5 height 11
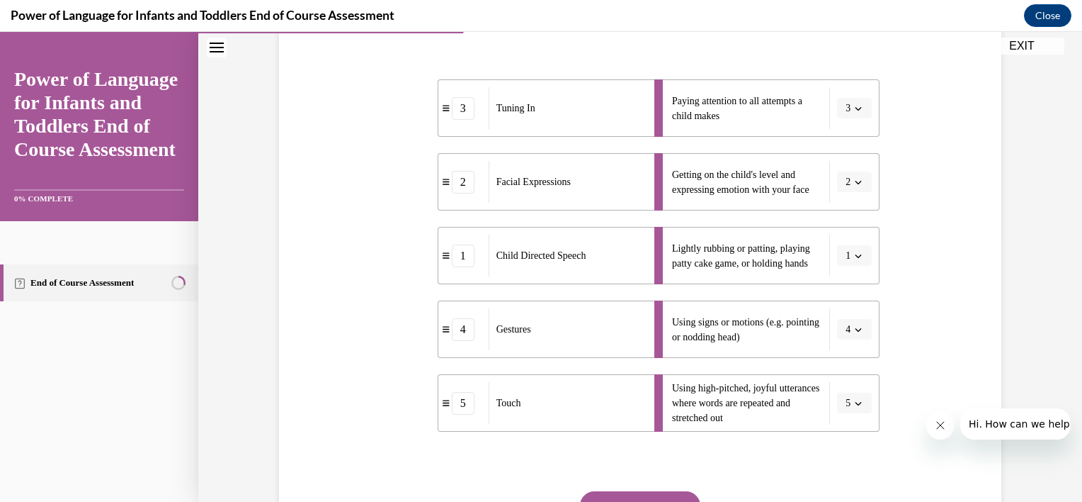
scroll to position [340, 0]
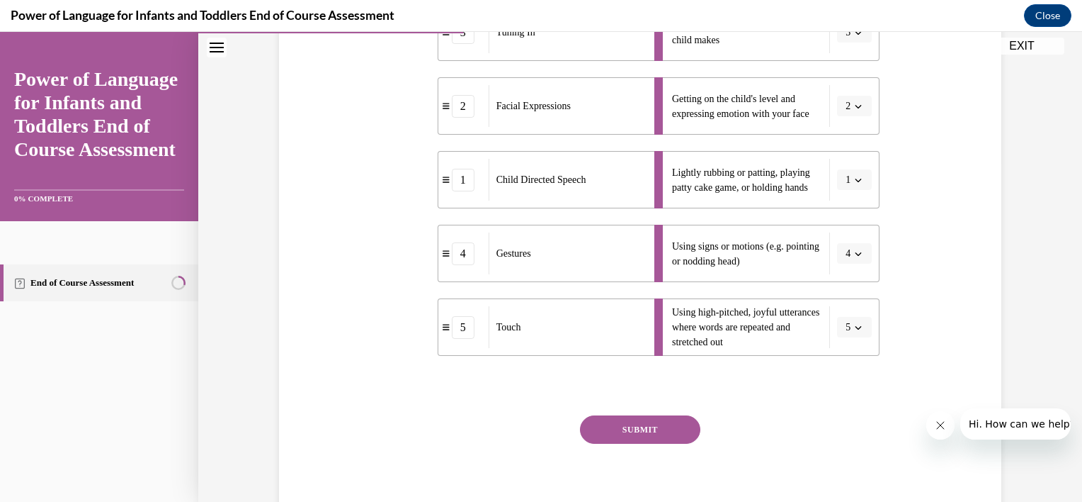
click at [600, 435] on button "SUBMIT" at bounding box center [640, 429] width 120 height 28
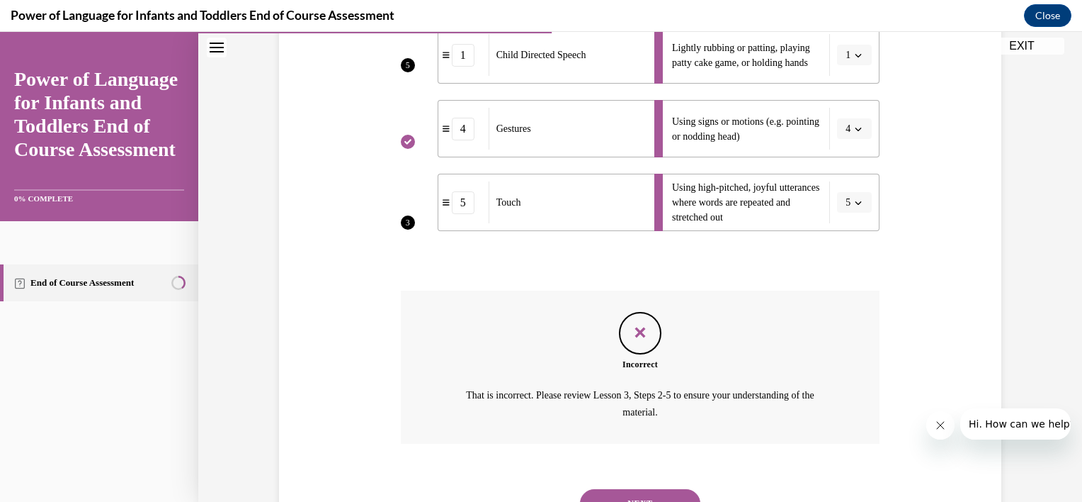
scroll to position [529, 0]
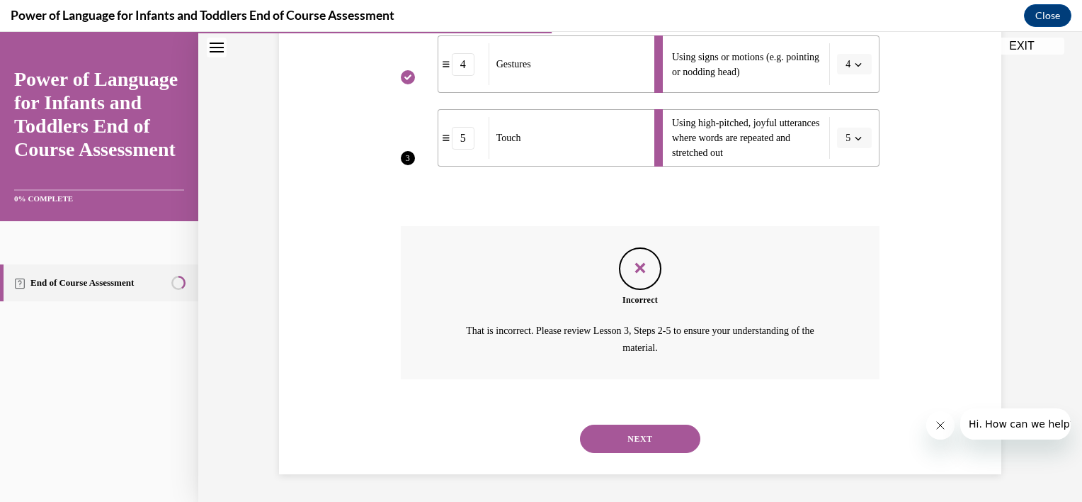
drag, startPoint x: 1076, startPoint y: 339, endPoint x: 106, endPoint y: 42, distance: 1014.4
click at [655, 446] on button "NEXT" at bounding box center [640, 438] width 120 height 28
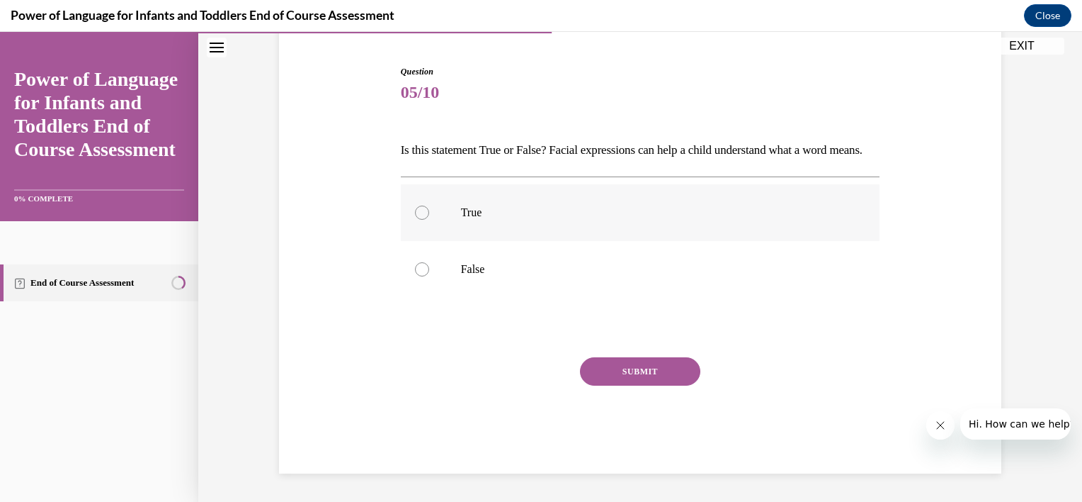
click at [542, 206] on p "True" at bounding box center [653, 212] width 384 height 14
click at [429, 206] on input "True" at bounding box center [422, 212] width 14 height 14
radio input "true"
click at [603, 380] on button "SUBMIT" at bounding box center [640, 371] width 120 height 28
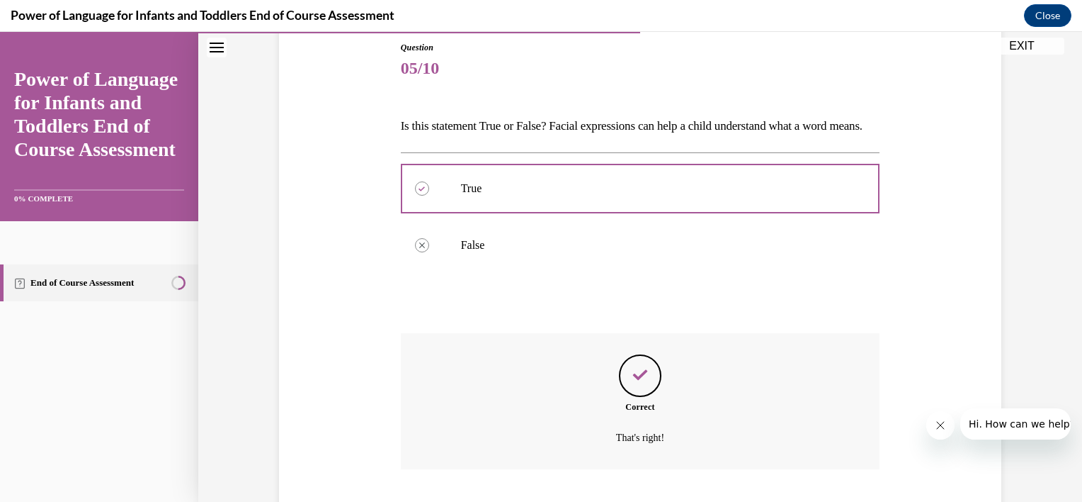
scroll to position [270, 0]
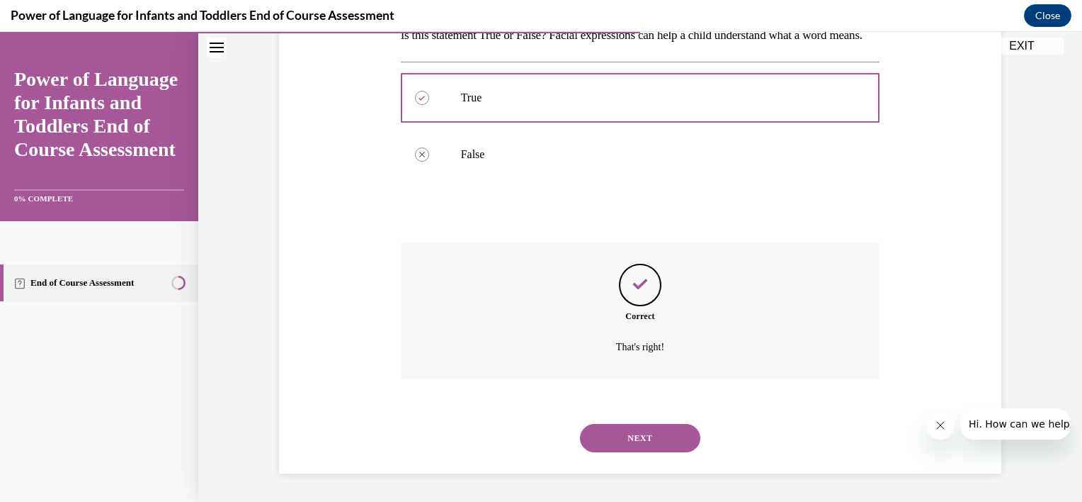
click at [662, 428] on button "NEXT" at bounding box center [640, 438] width 120 height 28
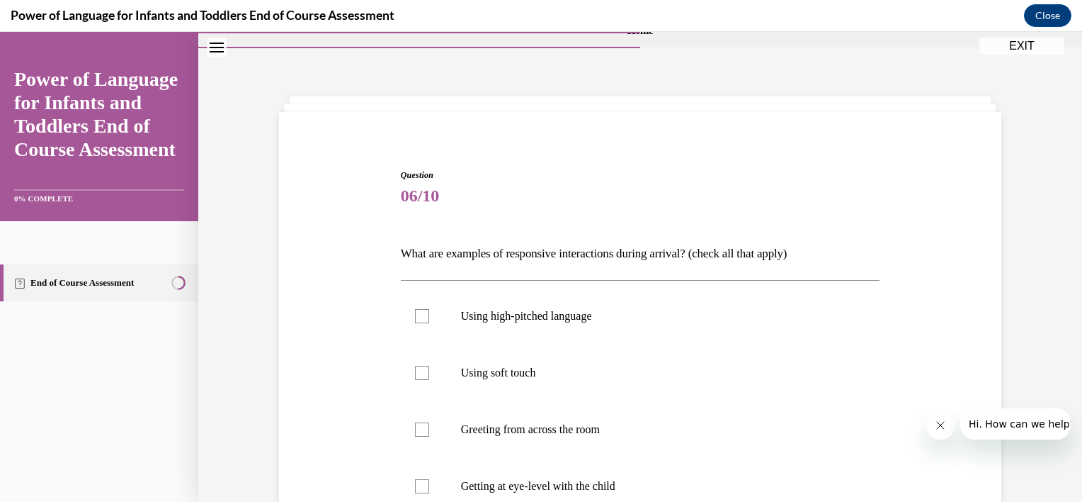
scroll to position [142, 0]
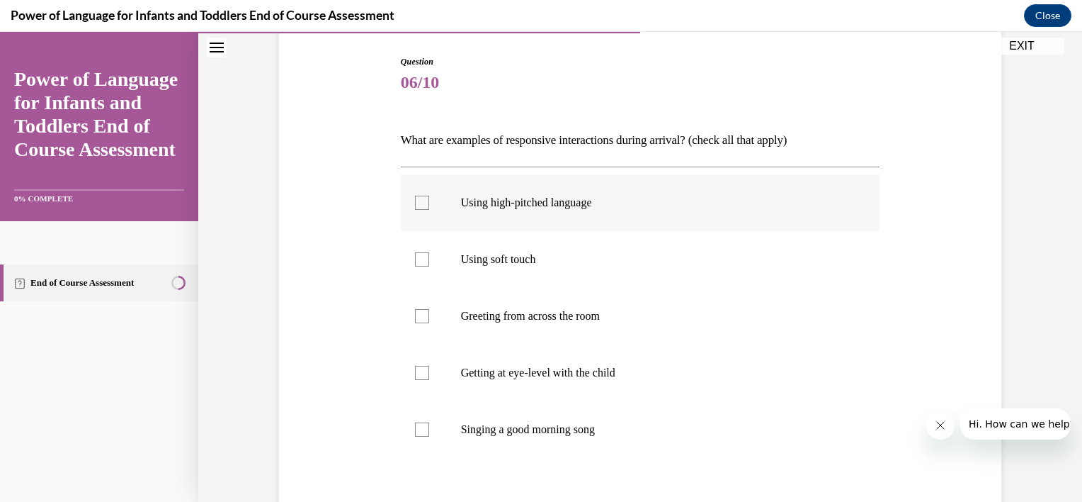
click at [642, 210] on label "Using high-pitched language" at bounding box center [641, 202] width 480 height 57
click at [429, 210] on input "Using high-pitched language" at bounding box center [422, 203] width 14 height 14
checkbox input "true"
click at [510, 259] on p "Using soft touch" at bounding box center [653, 259] width 384 height 14
click at [429, 259] on input "Using soft touch" at bounding box center [422, 259] width 14 height 14
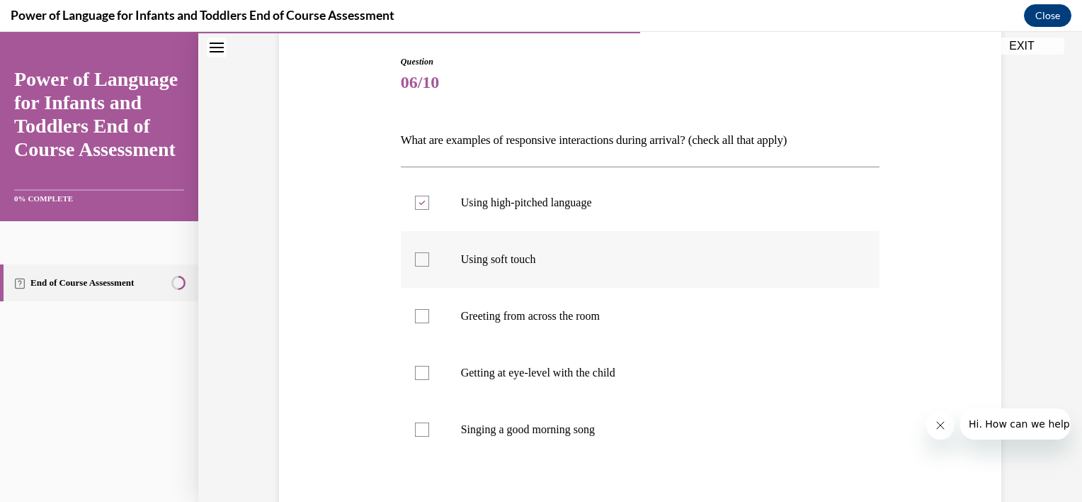
checkbox input "true"
click at [492, 380] on label "Getting at eye-level with the child" at bounding box center [641, 372] width 480 height 57
click at [429, 380] on input "Getting at eye-level with the child" at bounding box center [422, 373] width 14 height 14
checkbox input "true"
click at [502, 439] on label "Singing a good morning song" at bounding box center [641, 429] width 480 height 57
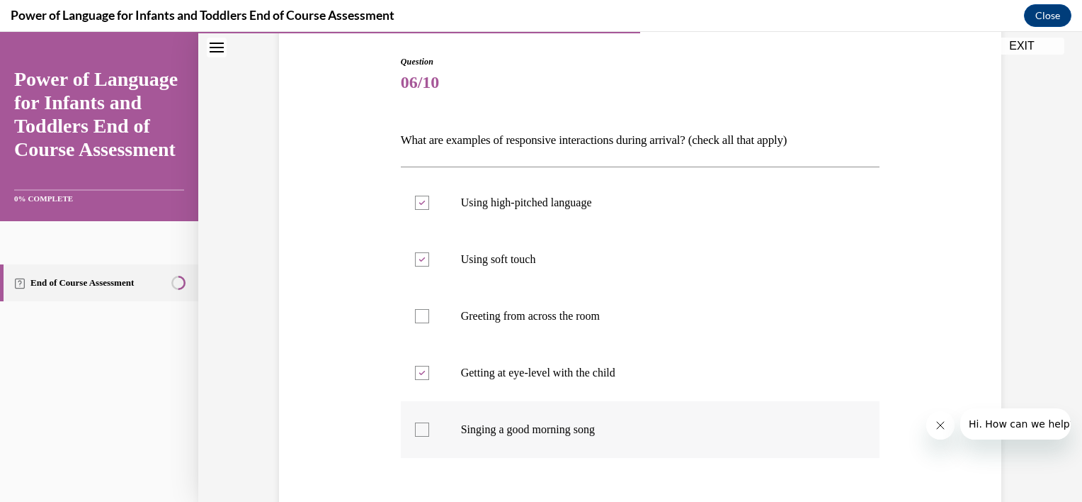
click at [429, 436] on input "Singing a good morning song" at bounding box center [422, 429] width 14 height 14
checkbox input "true"
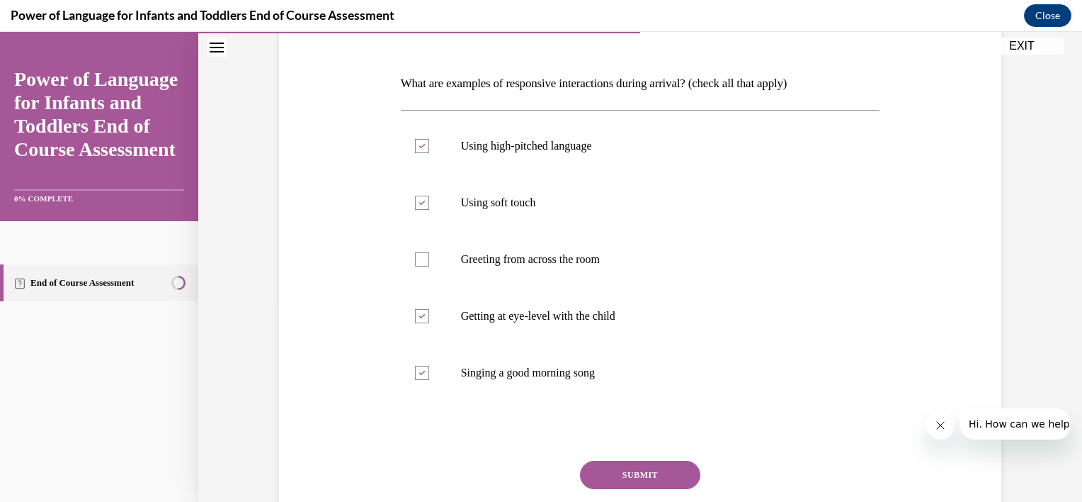
scroll to position [227, 0]
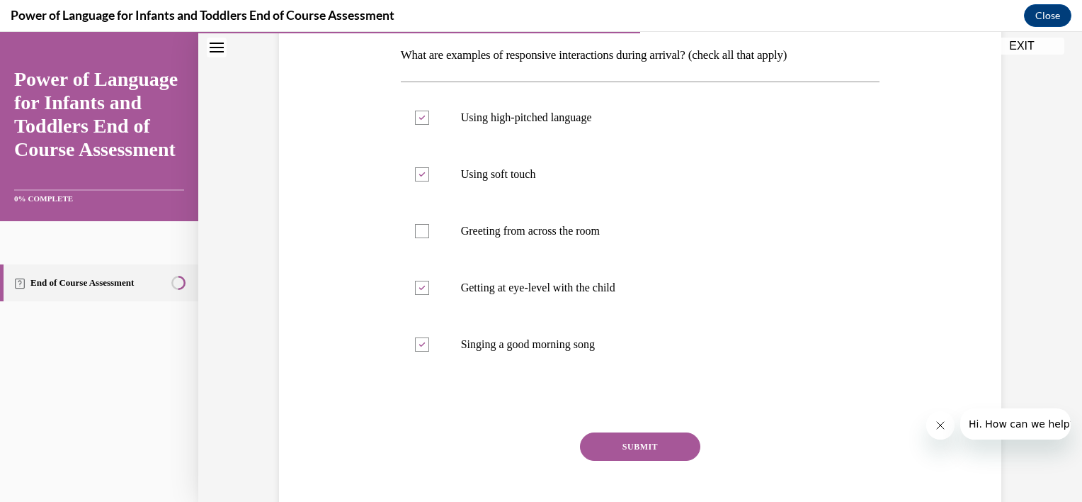
click at [672, 450] on button "SUBMIT" at bounding box center [640, 446] width 120 height 28
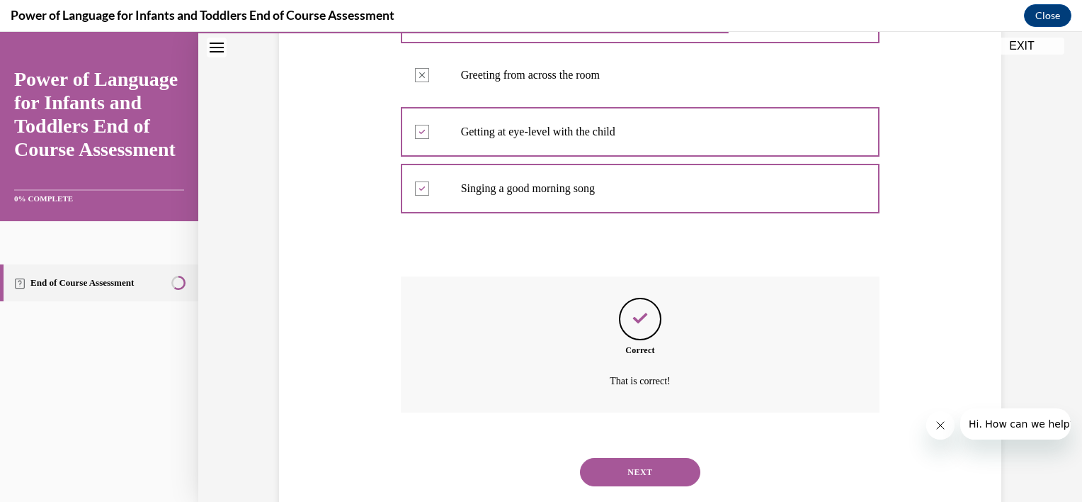
scroll to position [416, 0]
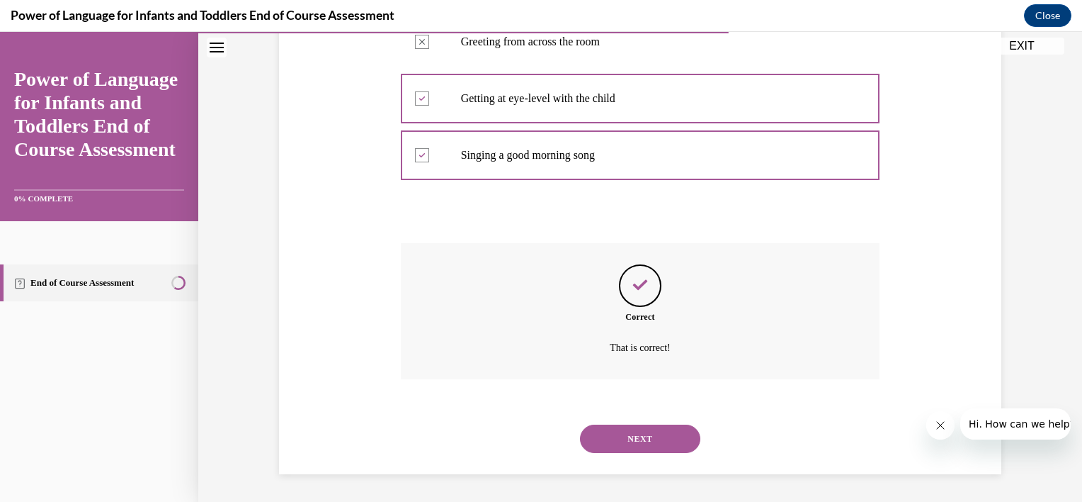
click at [655, 446] on button "NEXT" at bounding box center [640, 438] width 120 height 28
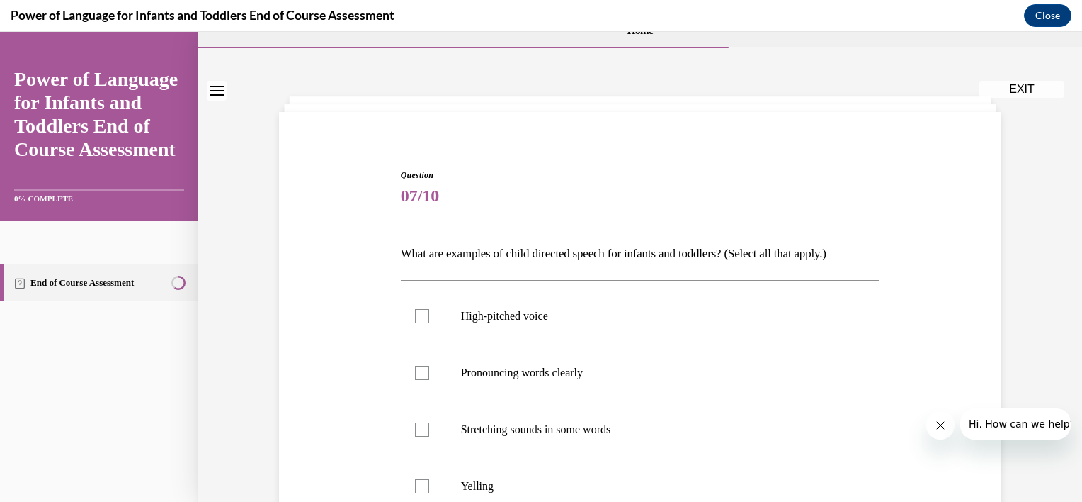
scroll to position [113, 0]
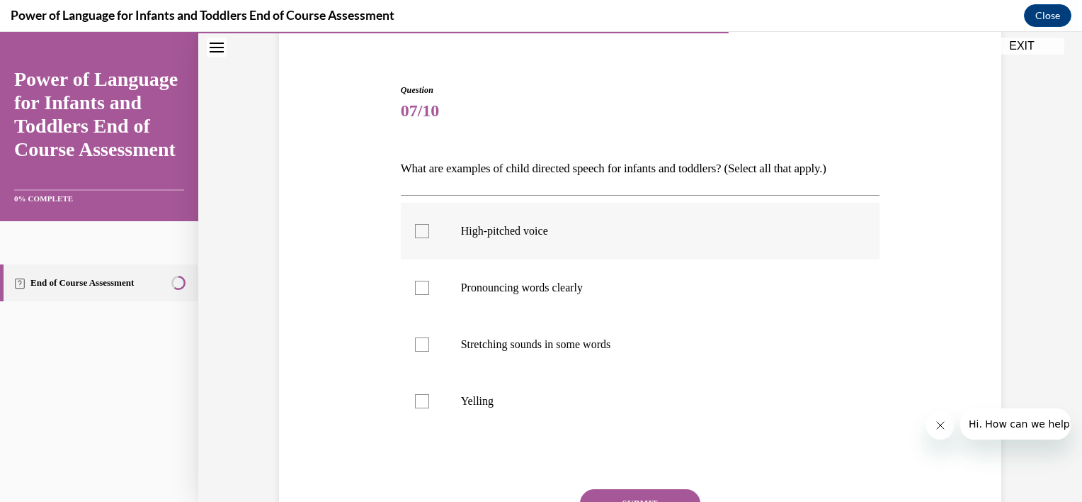
click at [570, 225] on p "High-pitched voice" at bounding box center [653, 231] width 384 height 14
click at [429, 225] on input "High-pitched voice" at bounding box center [422, 231] width 14 height 14
checkbox input "true"
click at [519, 289] on p "Pronouncing words clearly" at bounding box center [653, 288] width 384 height 14
click at [429, 289] on input "Pronouncing words clearly" at bounding box center [422, 288] width 14 height 14
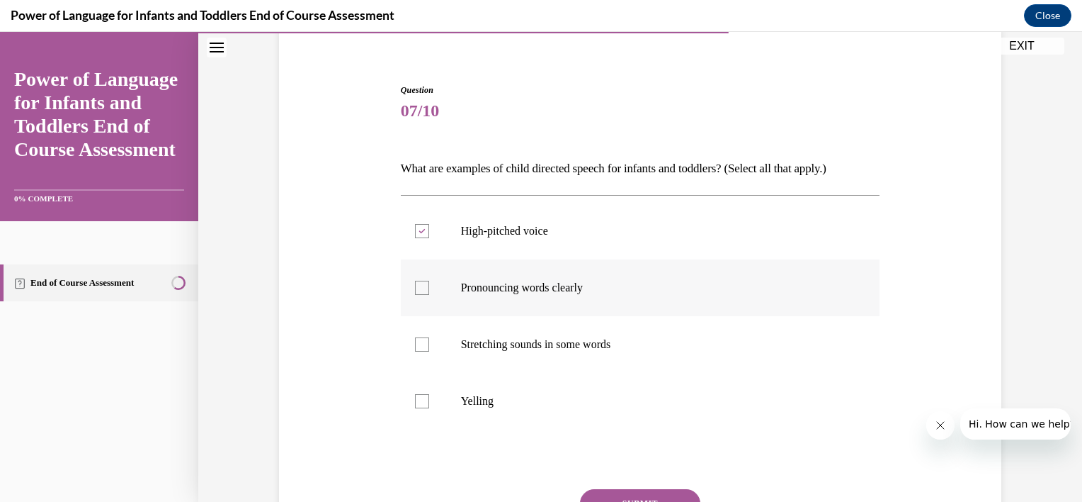
checkbox input "true"
click at [518, 345] on p "Stretching sounds in some words" at bounding box center [653, 344] width 384 height 14
click at [429, 345] on input "Stretching sounds in some words" at bounding box center [422, 344] width 14 height 14
checkbox input "true"
click at [610, 489] on button "SUBMIT" at bounding box center [640, 503] width 120 height 28
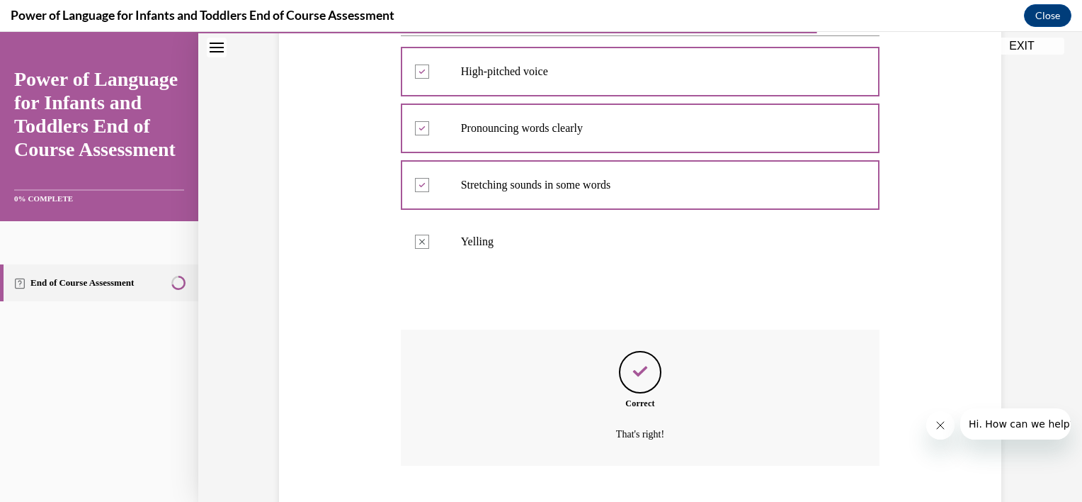
scroll to position [359, 0]
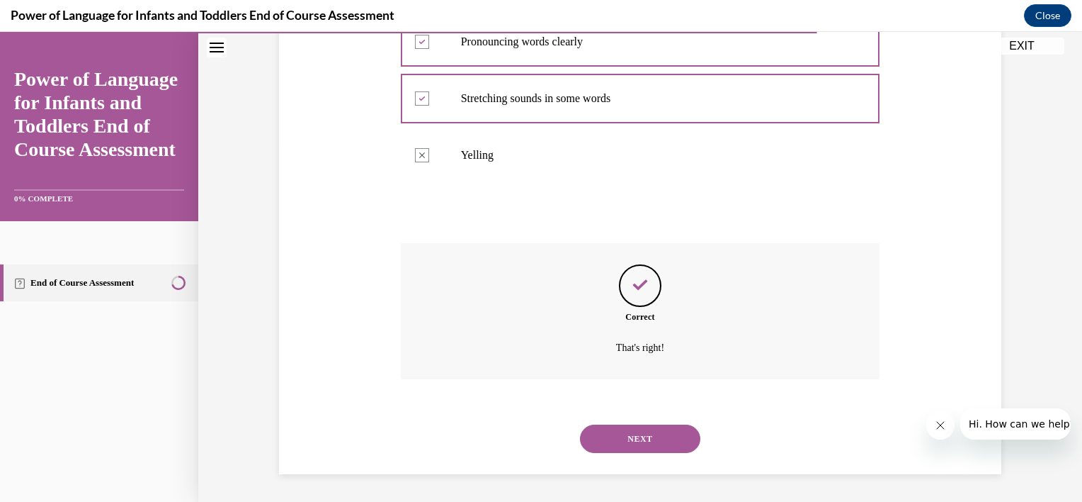
click at [636, 441] on button "NEXT" at bounding box center [640, 438] width 120 height 28
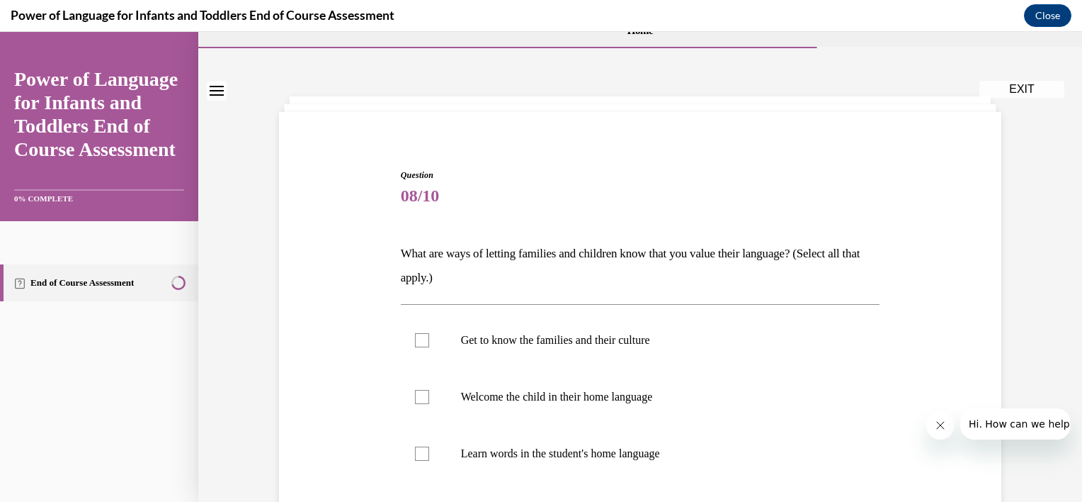
scroll to position [103, 0]
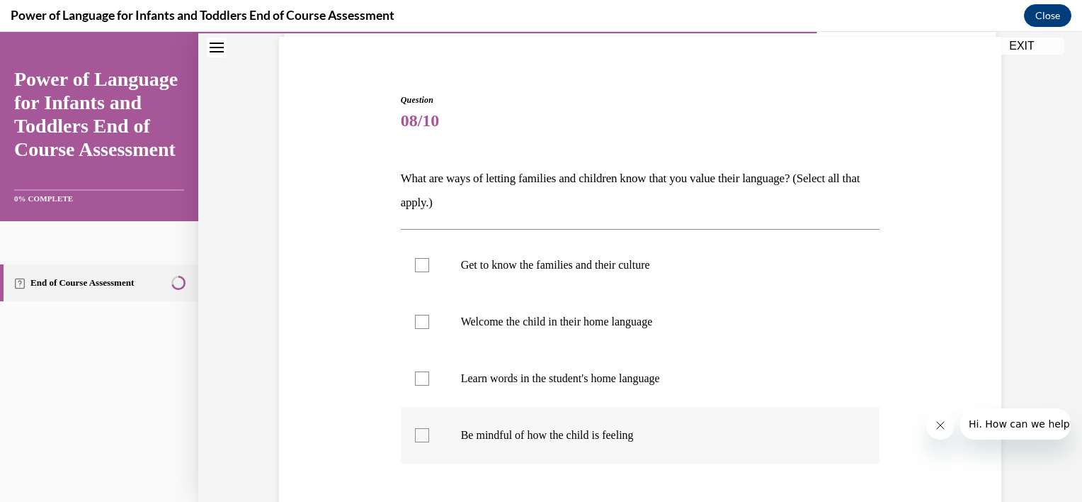
click at [640, 434] on p "Be mindful of how the child is feeling" at bounding box center [653, 435] width 384 height 14
click at [429, 434] on input "Be mindful of how the child is feeling" at bounding box center [422, 435] width 14 height 14
checkbox input "true"
click at [609, 373] on p "Learn words in the student's home language" at bounding box center [653, 378] width 384 height 14
click at [429, 373] on input "Learn words in the student's home language" at bounding box center [422, 378] width 14 height 14
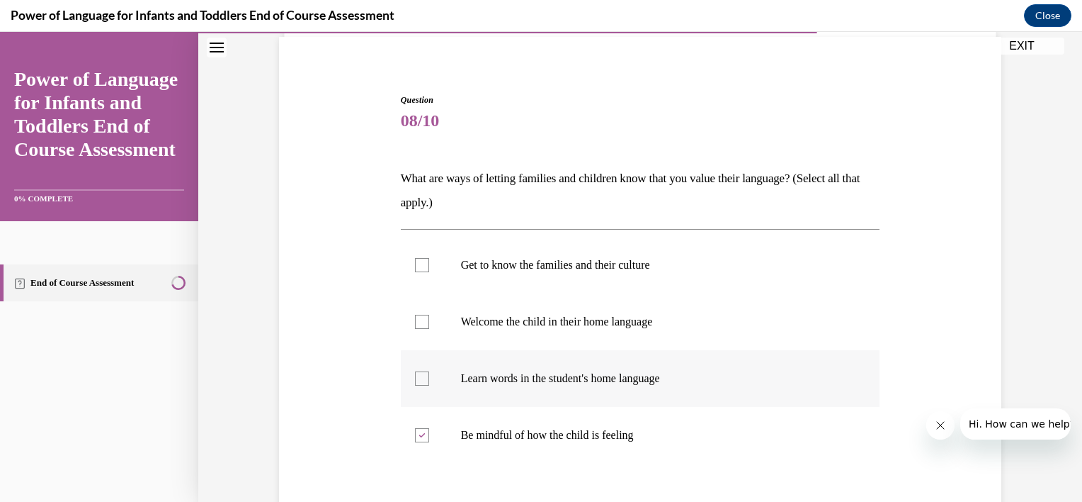
checkbox input "true"
click at [601, 315] on p "Welcome the child in their home language" at bounding box center [653, 322] width 384 height 14
click at [429, 315] on input "Welcome the child in their home language" at bounding box center [422, 322] width 14 height 14
checkbox input "true"
click at [594, 262] on p "Get to know the families and their culture" at bounding box center [653, 265] width 384 height 14
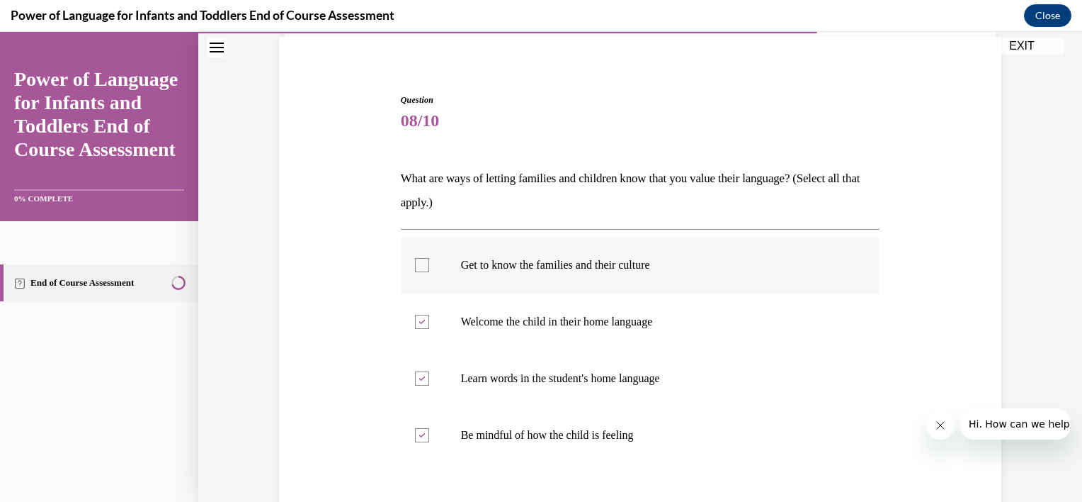
click at [429, 262] on input "Get to know the families and their culture" at bounding box center [422, 265] width 14 height 14
checkbox input "true"
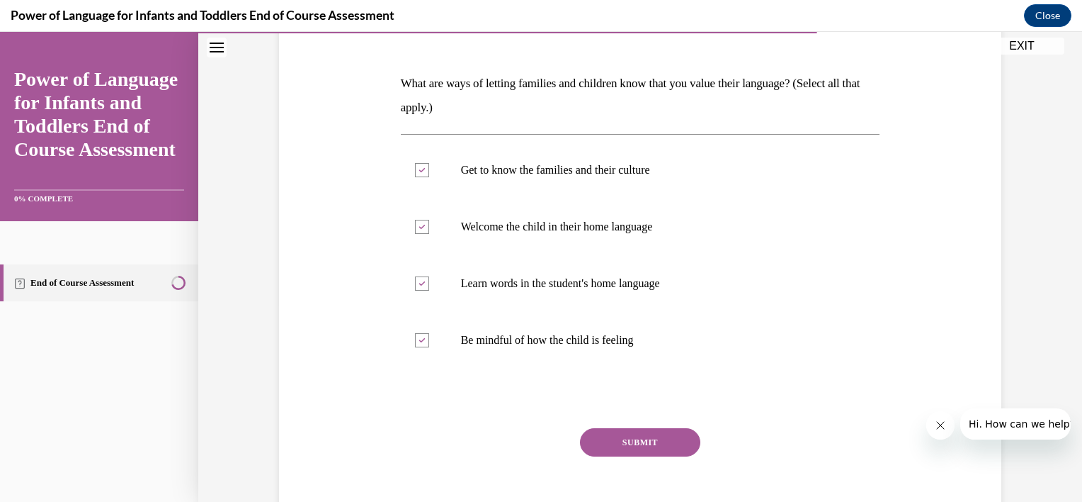
scroll to position [255, 0]
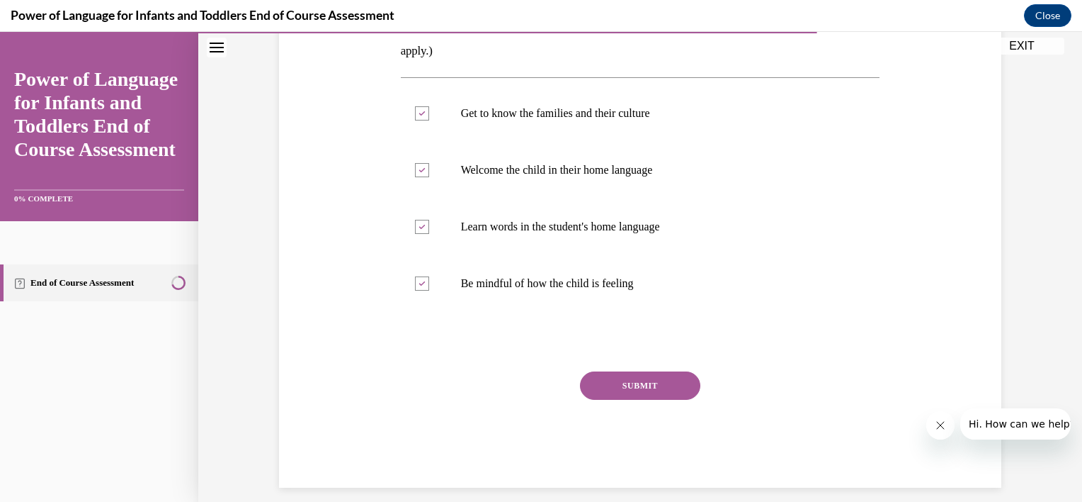
click at [664, 389] on button "SUBMIT" at bounding box center [640, 385] width 120 height 28
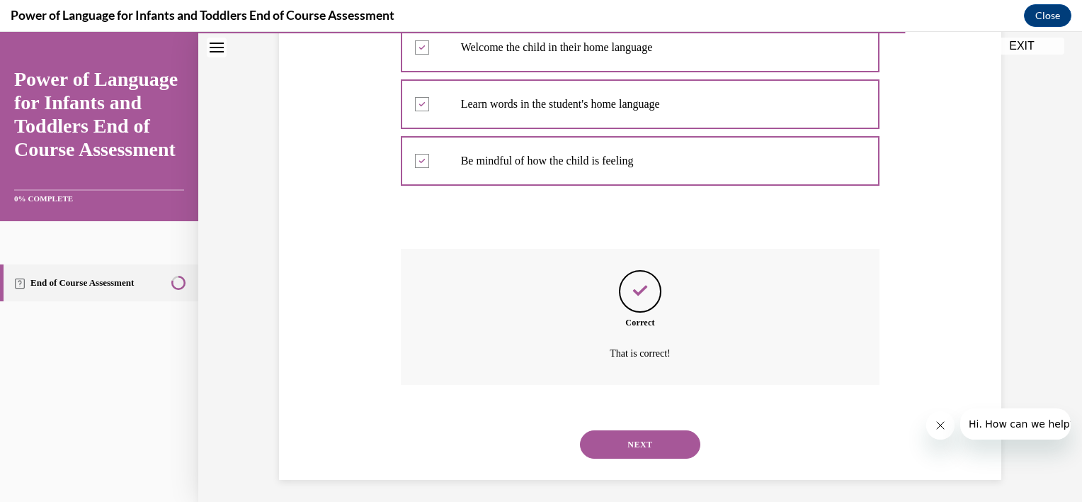
scroll to position [383, 0]
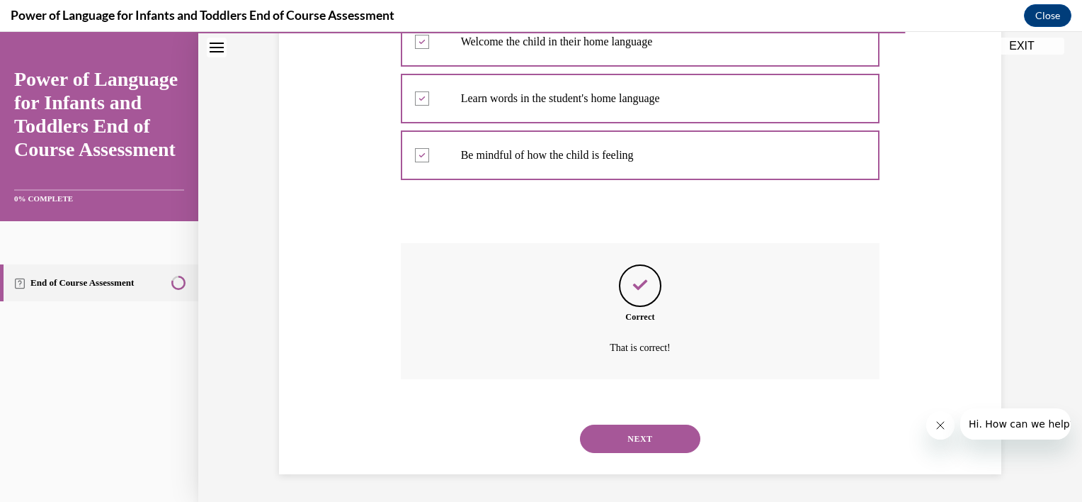
click at [638, 444] on button "NEXT" at bounding box center [640, 438] width 120 height 28
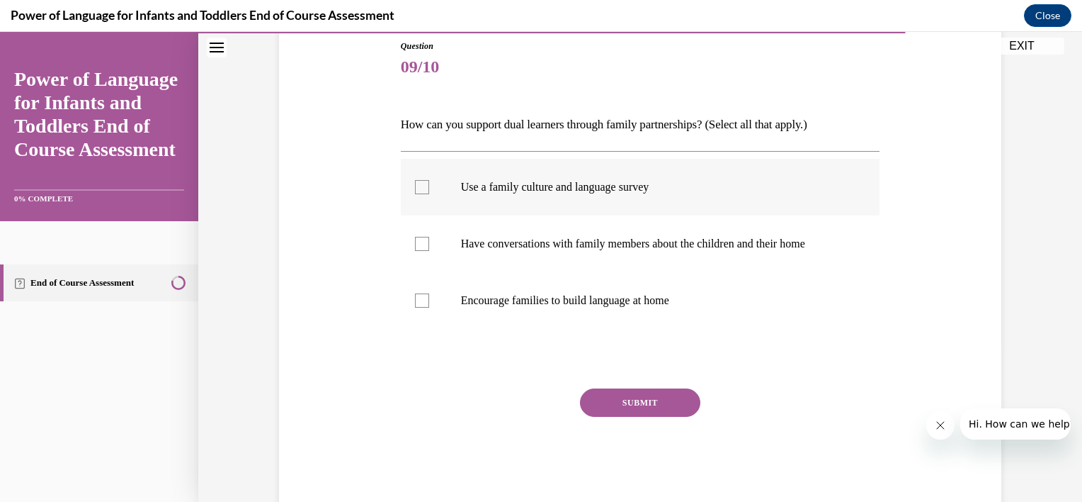
click at [496, 176] on label "Use a family culture and language survey" at bounding box center [641, 187] width 480 height 57
click at [429, 180] on input "Use a family culture and language survey" at bounding box center [422, 187] width 14 height 14
checkbox input "true"
click at [496, 238] on p "Have conversations with family members about the children and their home" at bounding box center [653, 244] width 384 height 14
click at [429, 238] on input "Have conversations with family members about the children and their home" at bounding box center [422, 244] width 14 height 14
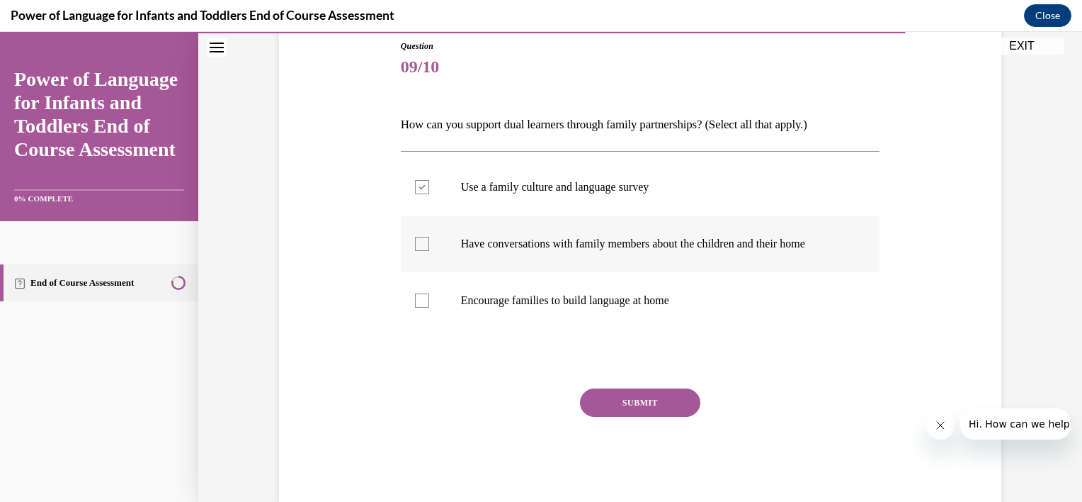
checkbox input "true"
click at [497, 293] on p "Encourage families to build language at home" at bounding box center [653, 300] width 384 height 14
click at [429, 293] on input "Encourage families to build language at home" at bounding box center [422, 300] width 14 height 14
checkbox input "true"
click at [613, 405] on button "SUBMIT" at bounding box center [640, 402] width 120 height 28
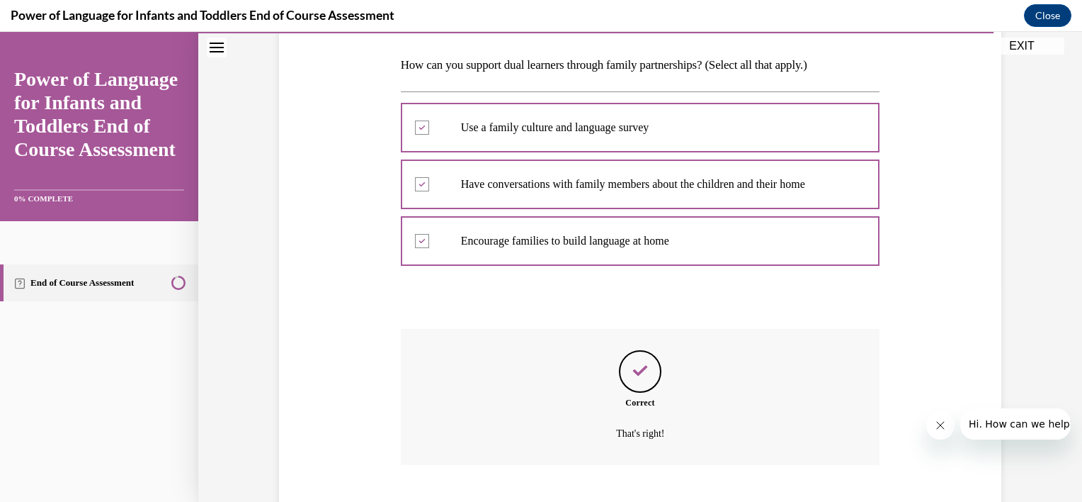
scroll to position [302, 0]
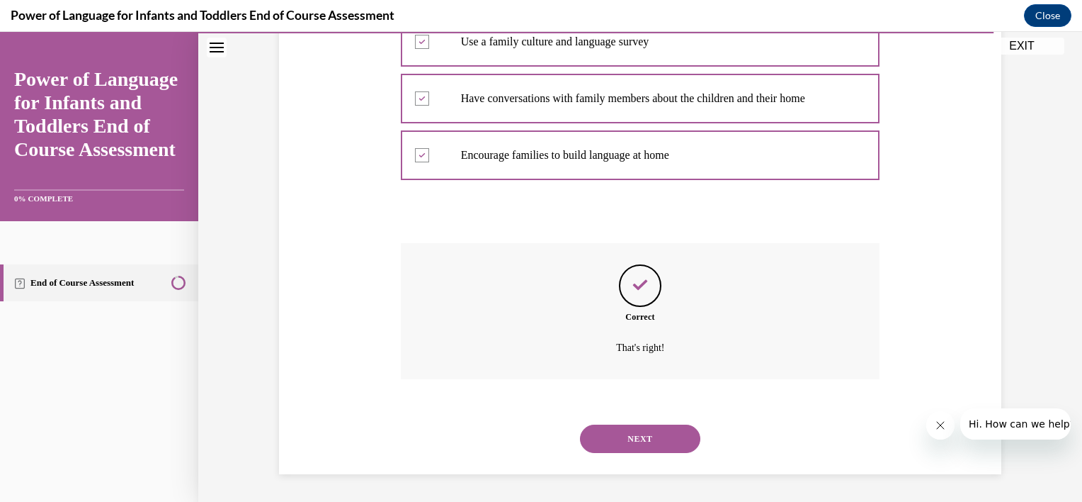
click at [626, 432] on button "NEXT" at bounding box center [640, 438] width 120 height 28
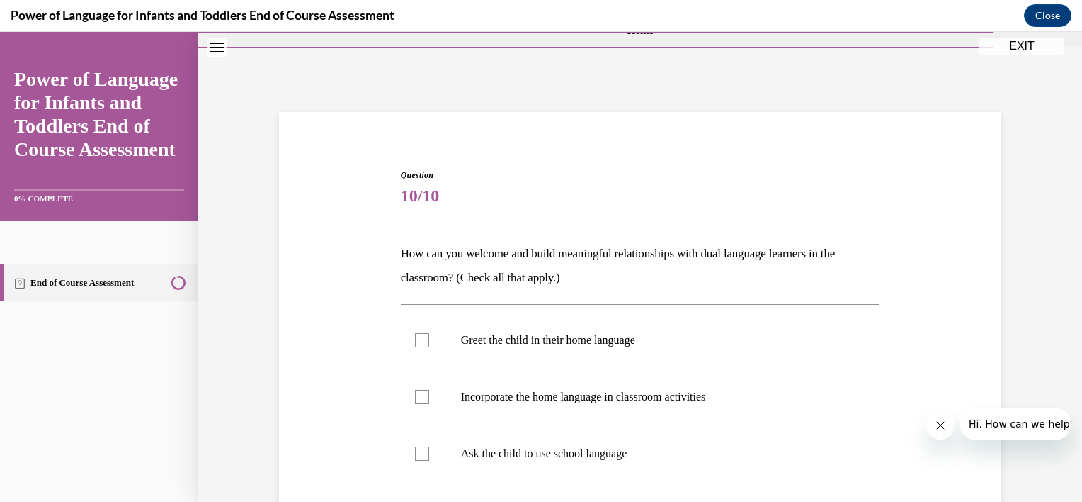
scroll to position [85, 0]
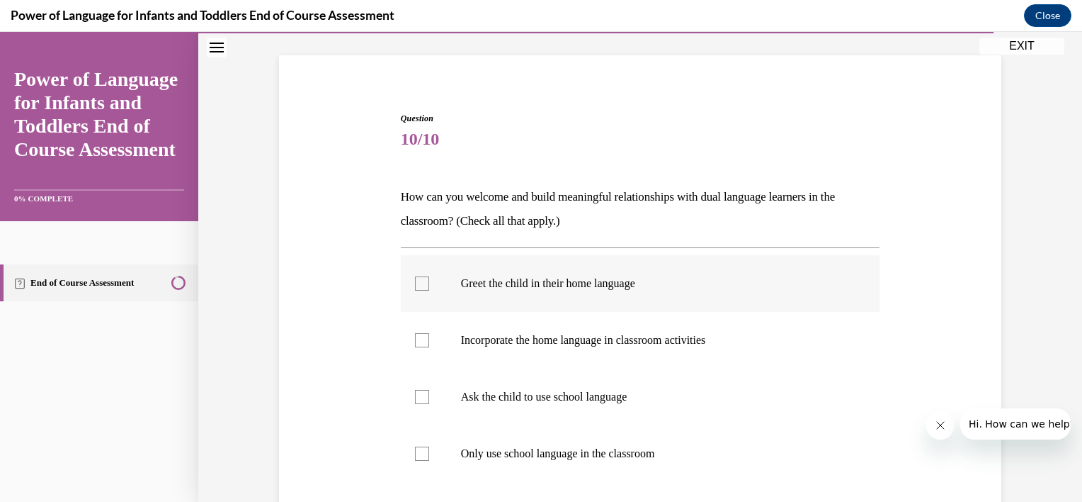
click at [635, 282] on p "Greet the child in their home language" at bounding box center [653, 283] width 384 height 14
click at [429, 282] on input "Greet the child in their home language" at bounding box center [422, 283] width 14 height 14
checkbox input "true"
click at [595, 334] on p "Incorporate the home language in classroom activities" at bounding box center [653, 340] width 384 height 14
click at [429, 334] on input "Incorporate the home language in classroom activities" at bounding box center [422, 340] width 14 height 14
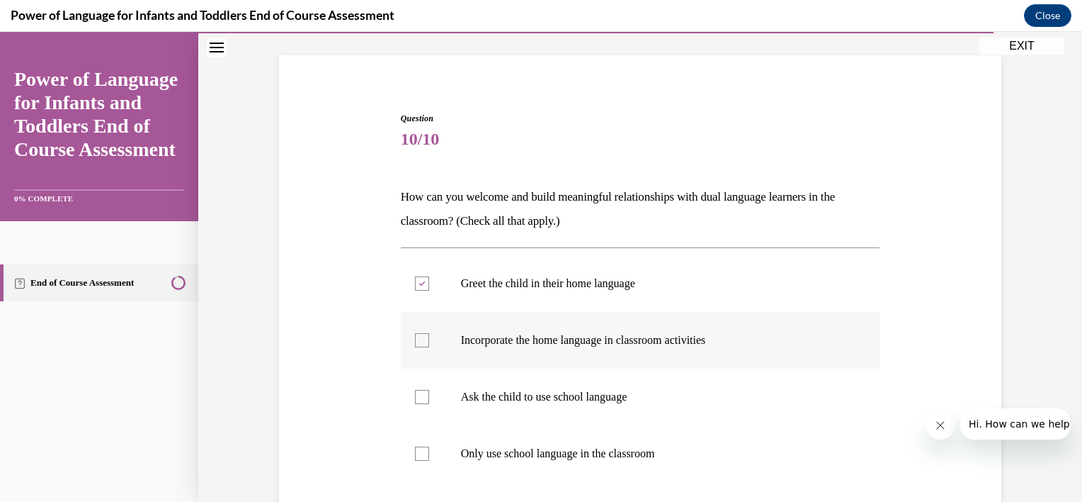
checkbox input "true"
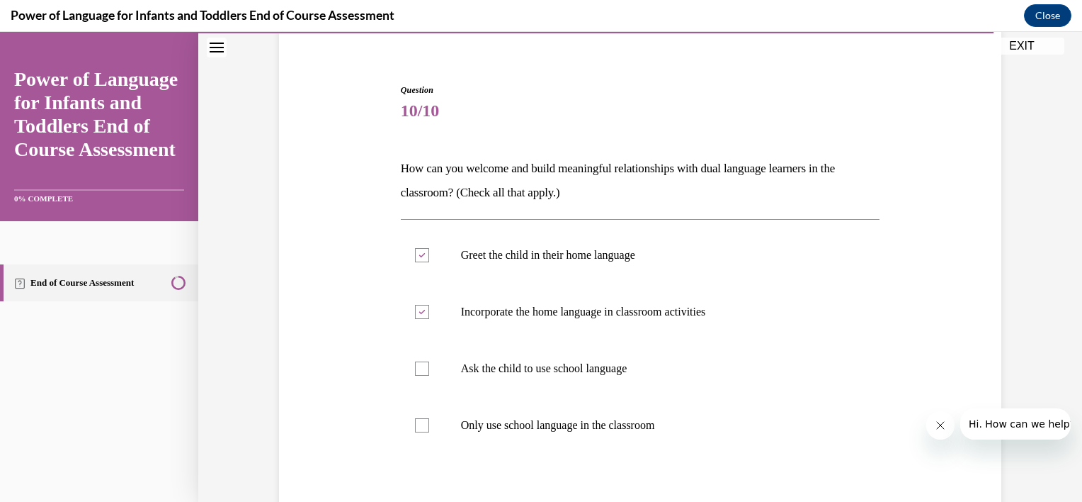
scroll to position [170, 0]
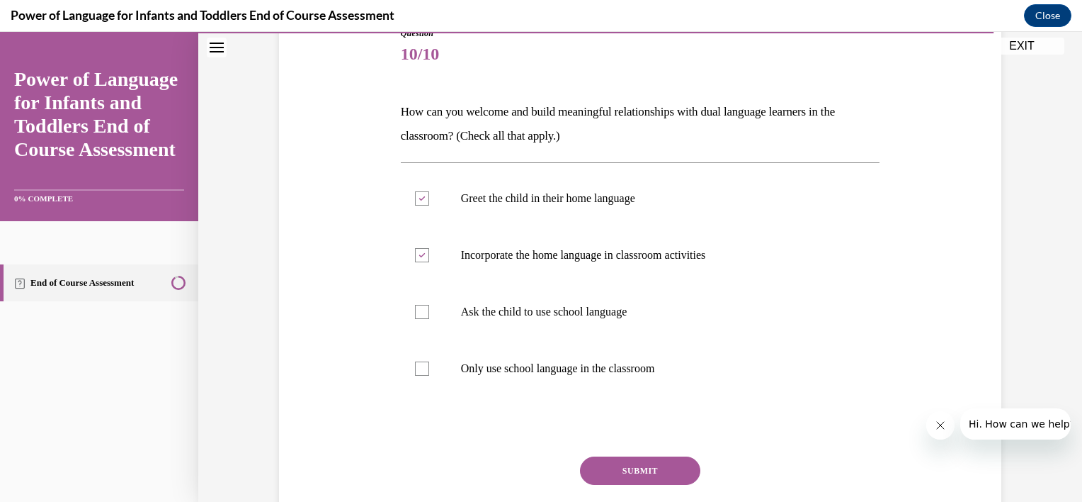
click at [643, 468] on button "SUBMIT" at bounding box center [640, 470] width 120 height 28
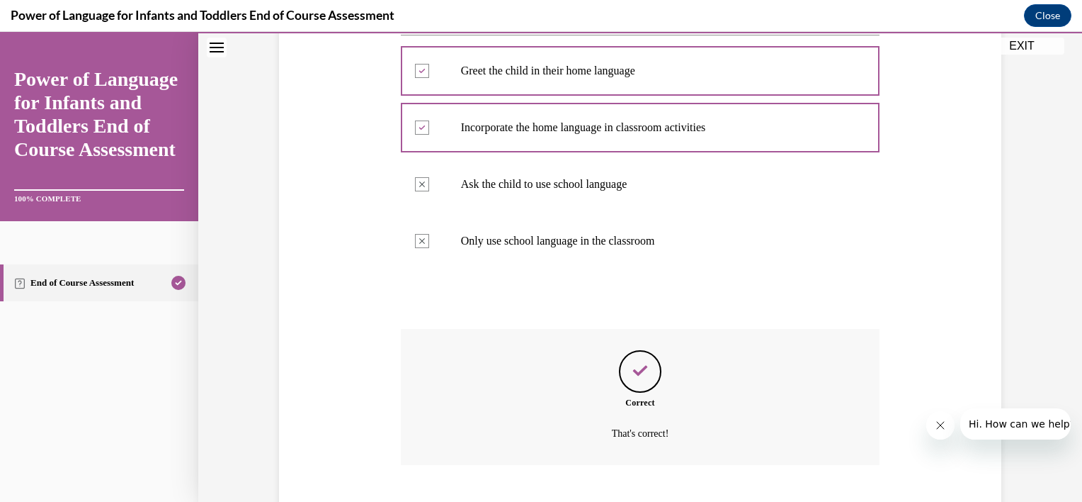
scroll to position [383, 0]
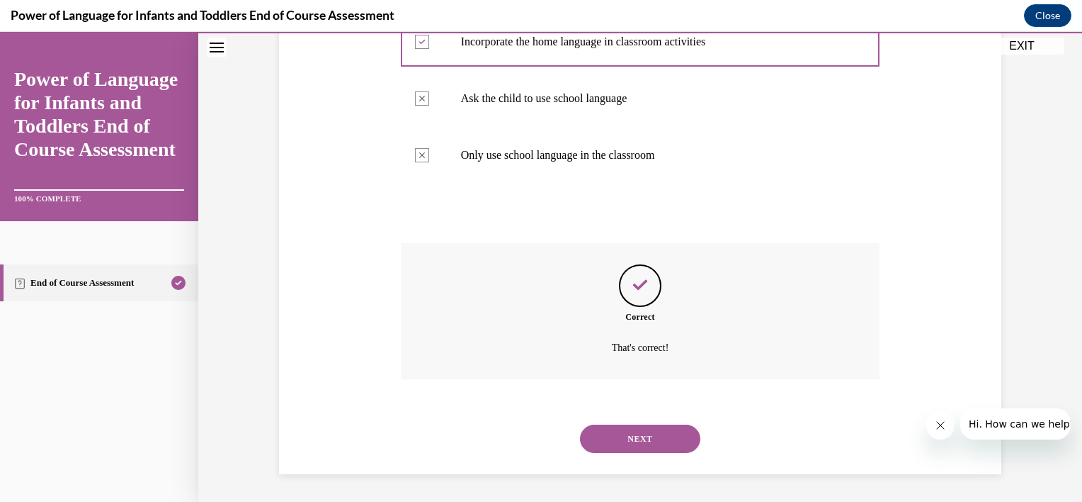
click at [631, 449] on button "NEXT" at bounding box center [640, 438] width 120 height 28
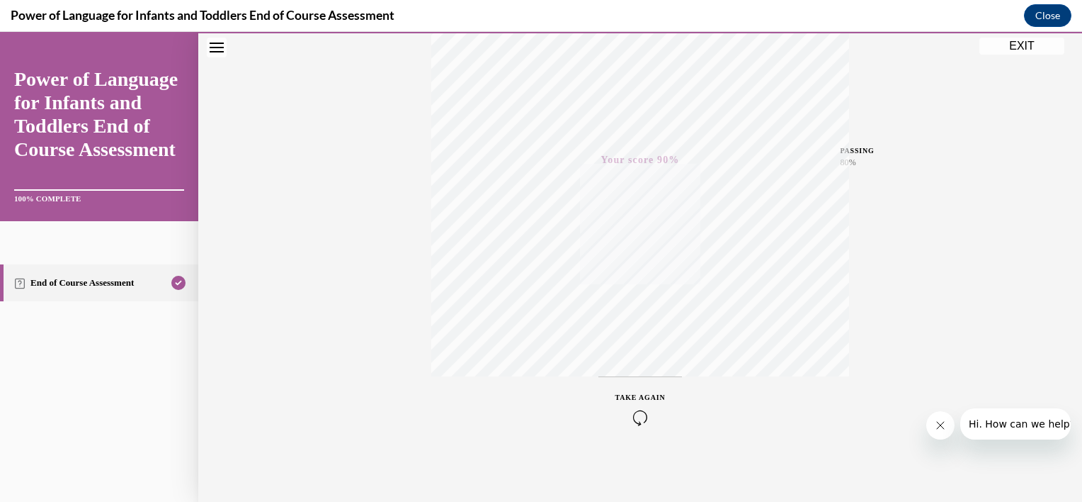
scroll to position [256, 0]
click at [1041, 45] on button "EXIT" at bounding box center [1022, 46] width 85 height 17
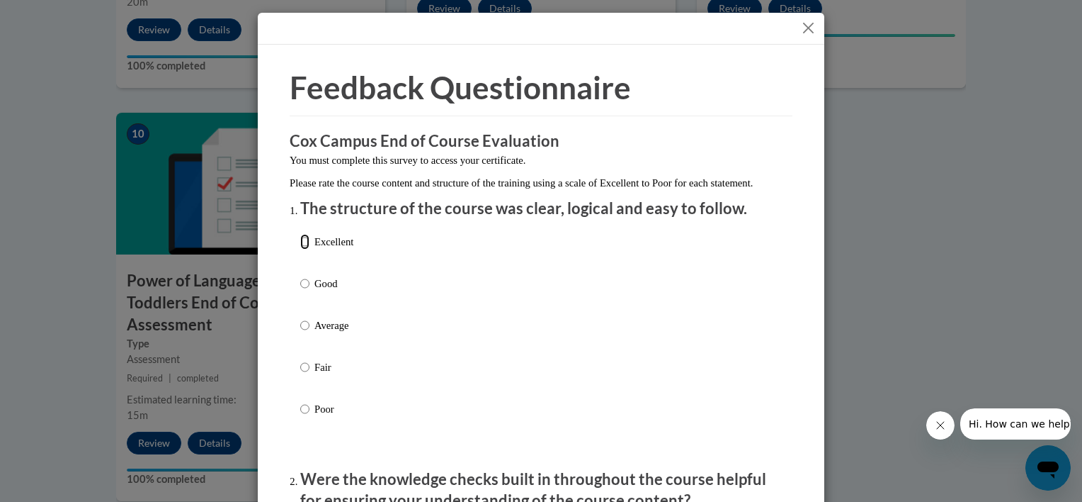
click at [300, 249] on input "Excellent" at bounding box center [304, 242] width 9 height 16
radio input "true"
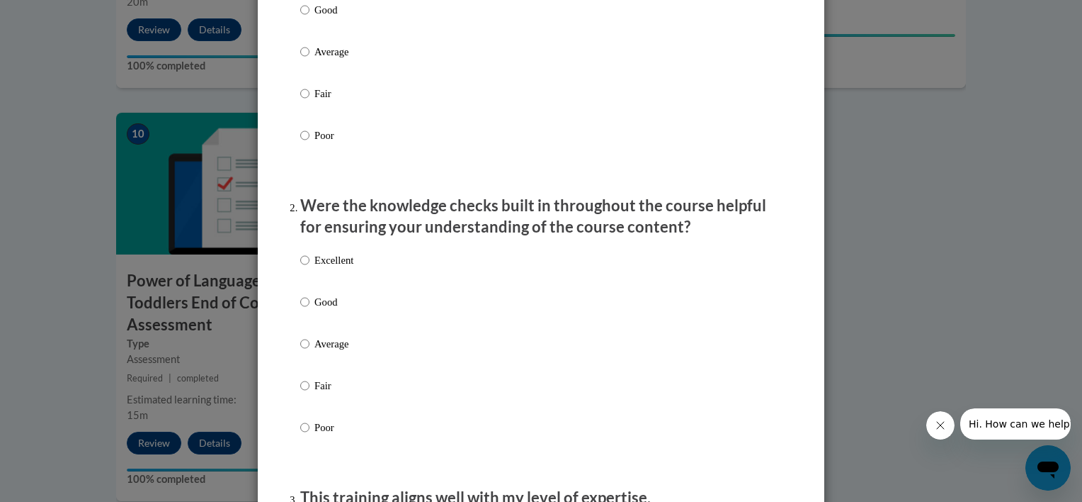
scroll to position [349, 0]
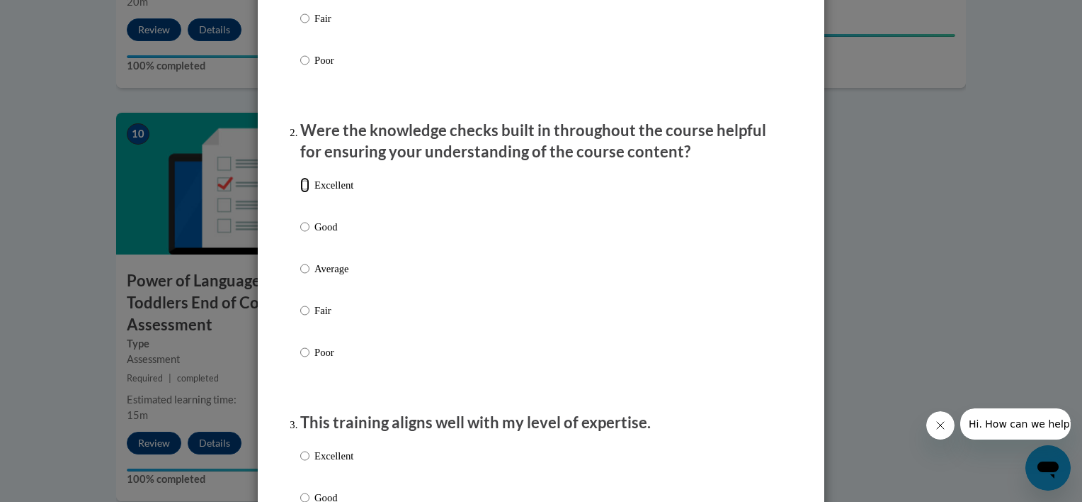
click at [300, 193] on input "Excellent" at bounding box center [304, 185] width 9 height 16
radio input "true"
click at [303, 463] on input "Excellent" at bounding box center [304, 456] width 9 height 16
radio input "true"
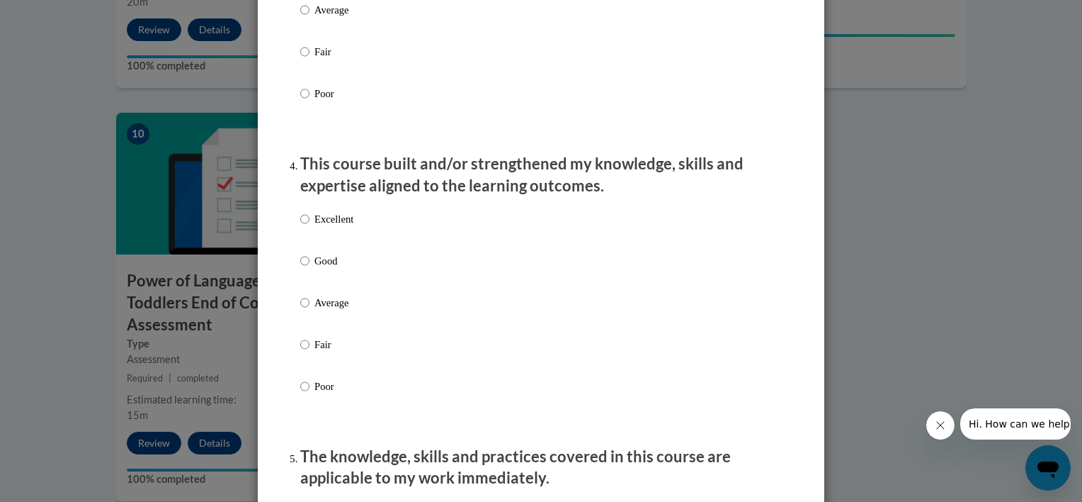
scroll to position [972, 0]
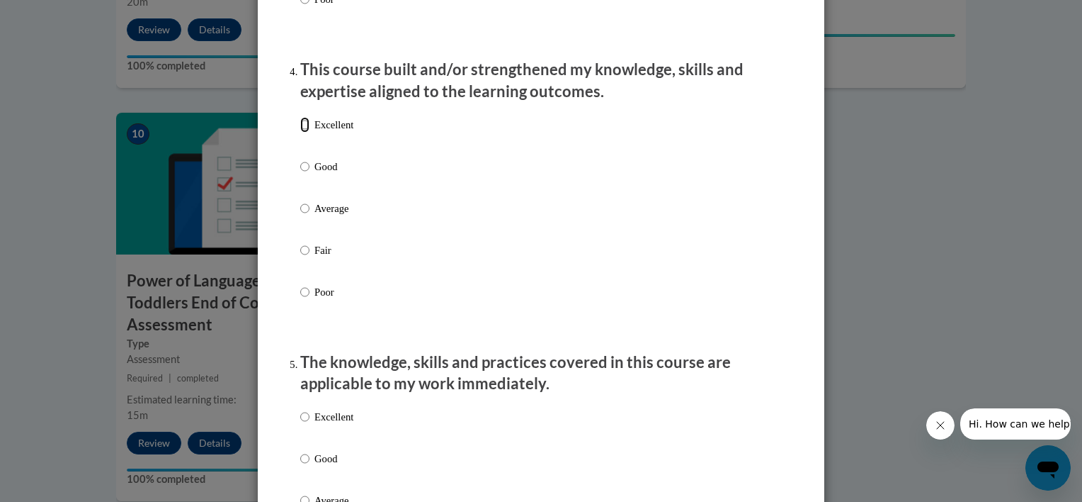
click at [300, 132] on input "Excellent" at bounding box center [304, 125] width 9 height 16
radio input "true"
click at [301, 424] on input "Excellent" at bounding box center [304, 417] width 9 height 16
radio input "true"
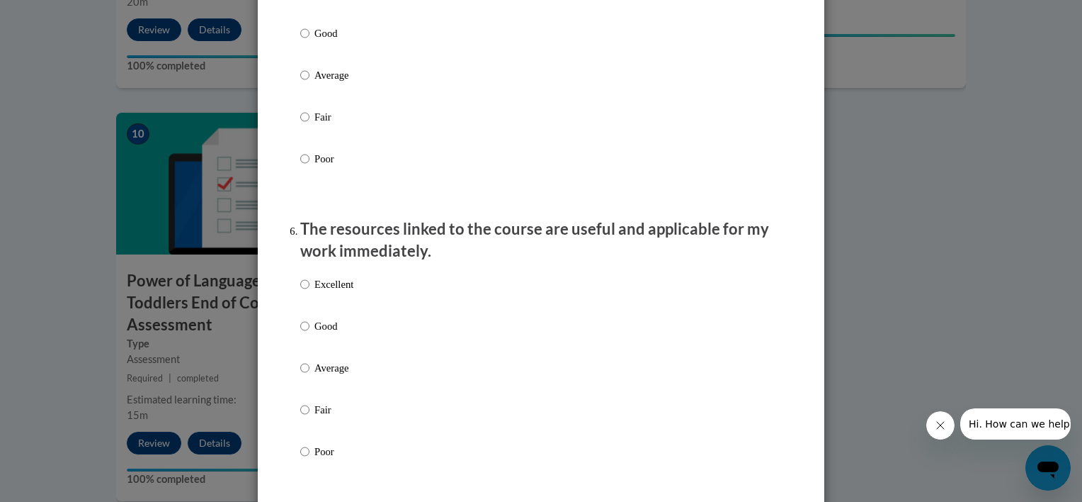
scroll to position [1519, 0]
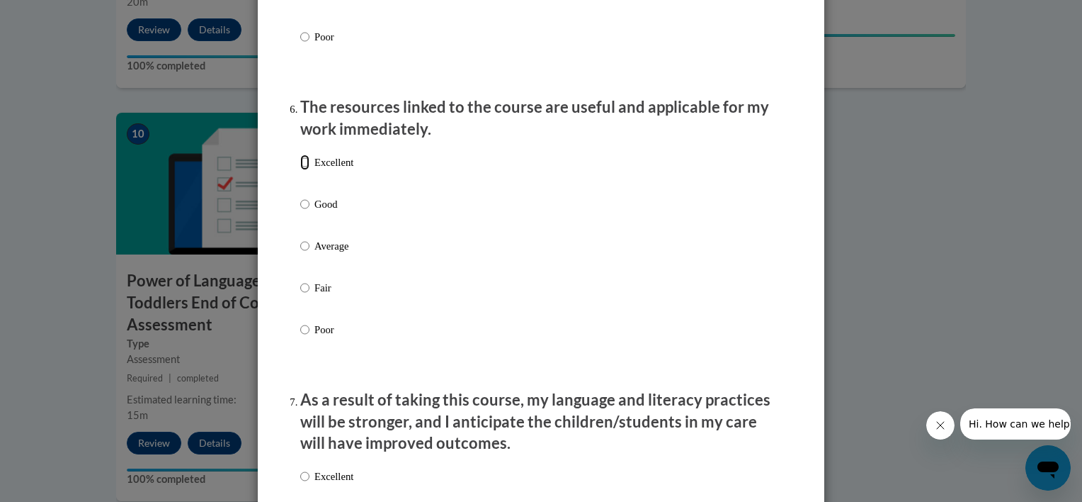
click at [301, 170] on input "Excellent" at bounding box center [304, 162] width 9 height 16
radio input "true"
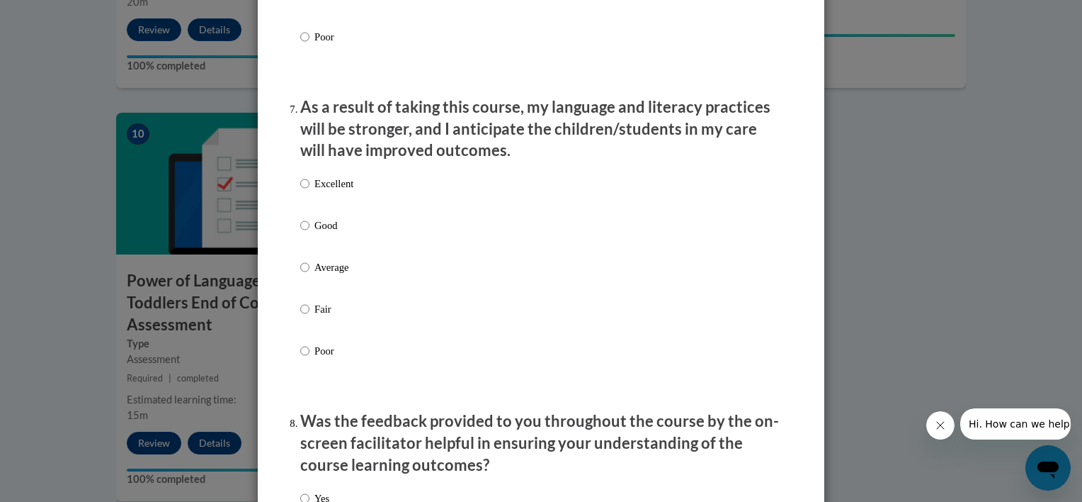
scroll to position [1831, 0]
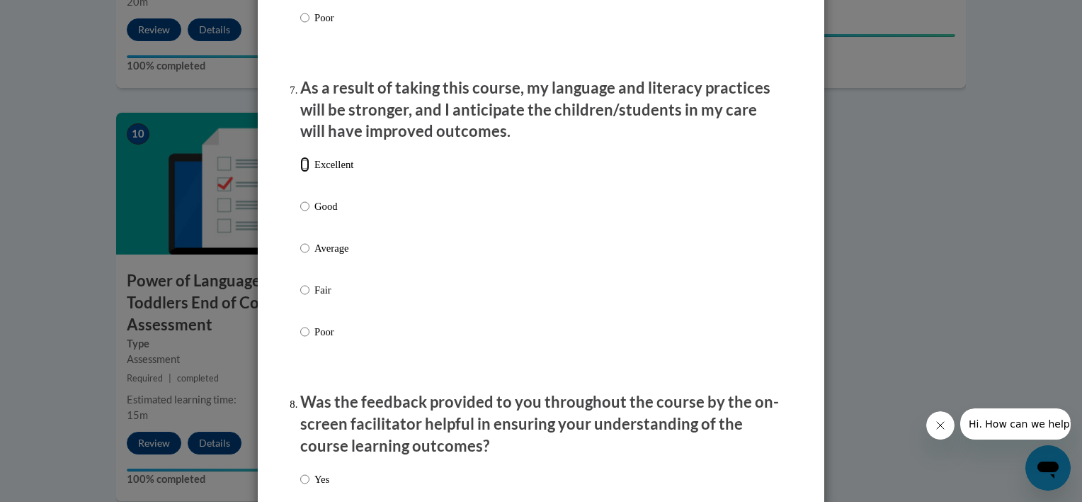
click at [301, 172] on input "Excellent" at bounding box center [304, 165] width 9 height 16
radio input "true"
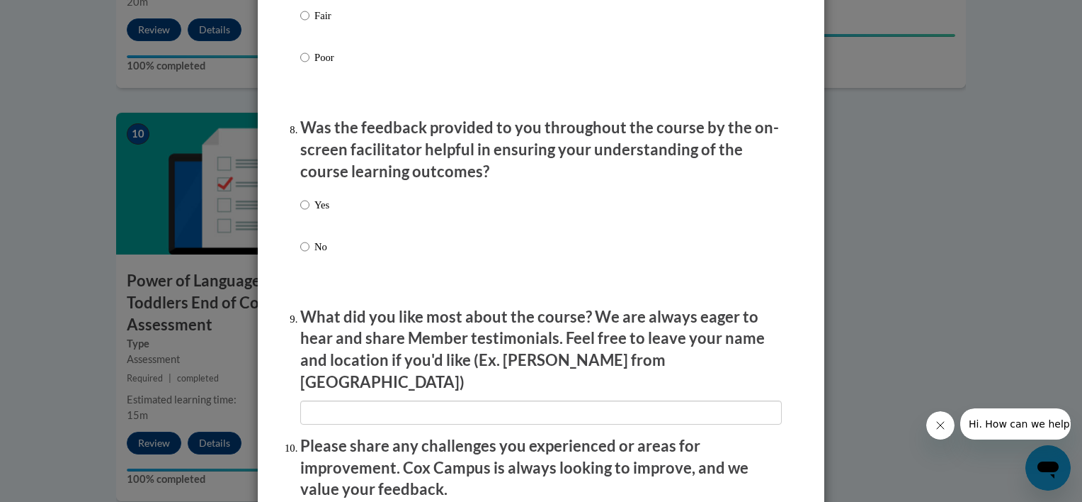
scroll to position [2142, 0]
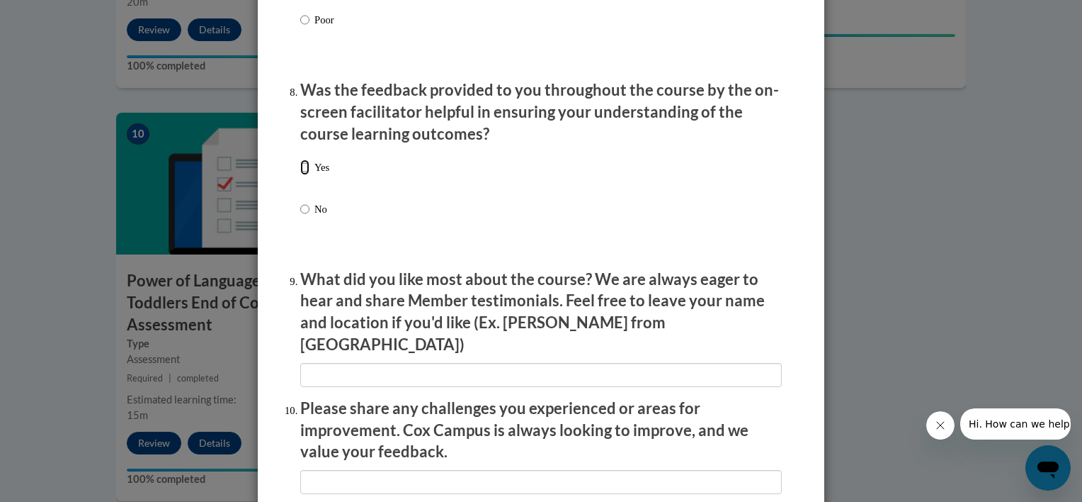
click at [301, 175] on input "Yes" at bounding box center [304, 167] width 9 height 16
radio input "true"
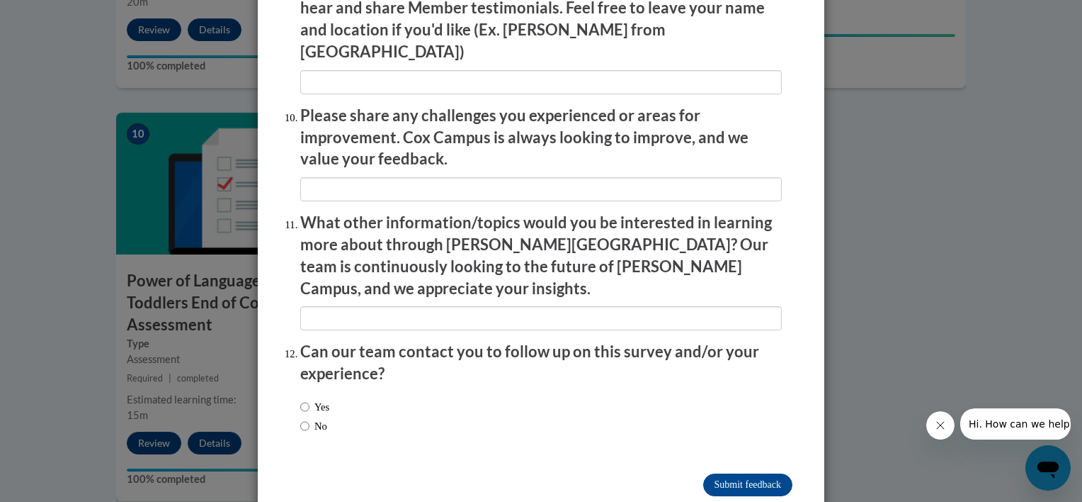
scroll to position [2448, 0]
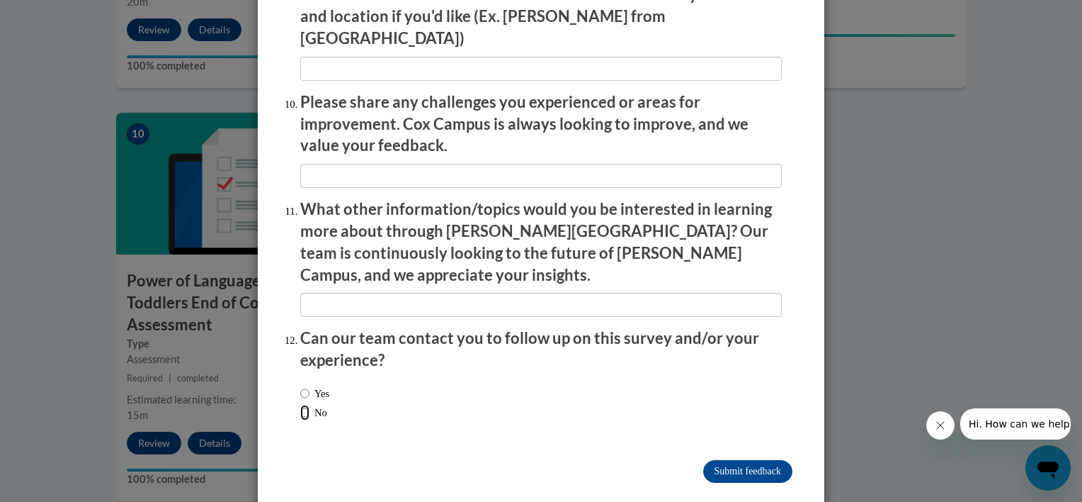
click at [300, 405] on input "No" at bounding box center [304, 413] width 9 height 16
radio input "true"
click at [711, 460] on input "Submit feedback" at bounding box center [747, 471] width 89 height 23
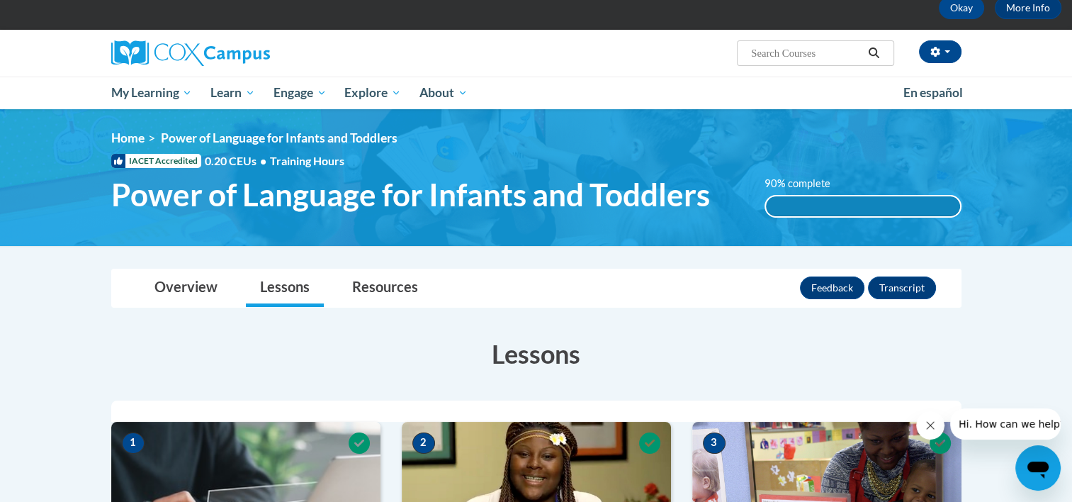
scroll to position [0, 0]
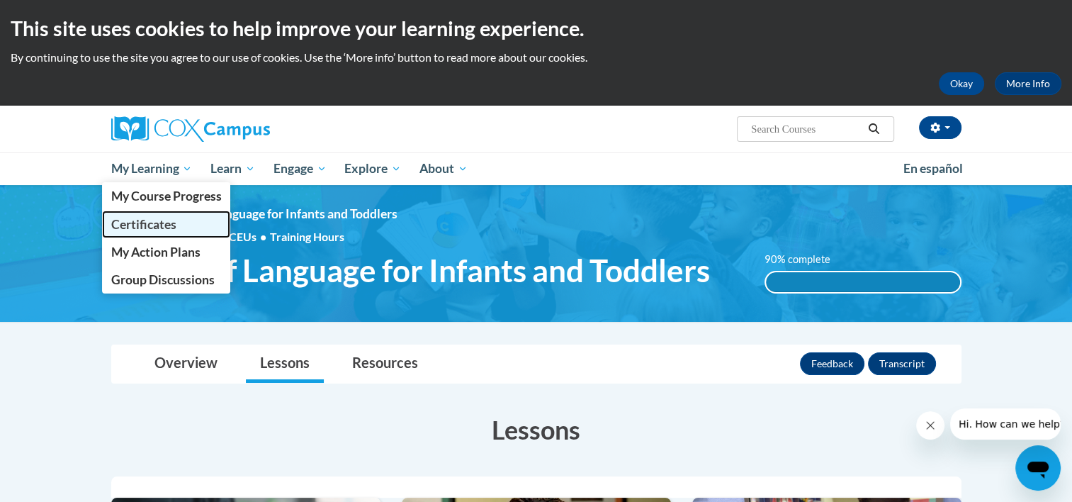
click at [150, 224] on span "Certificates" at bounding box center [143, 224] width 65 height 15
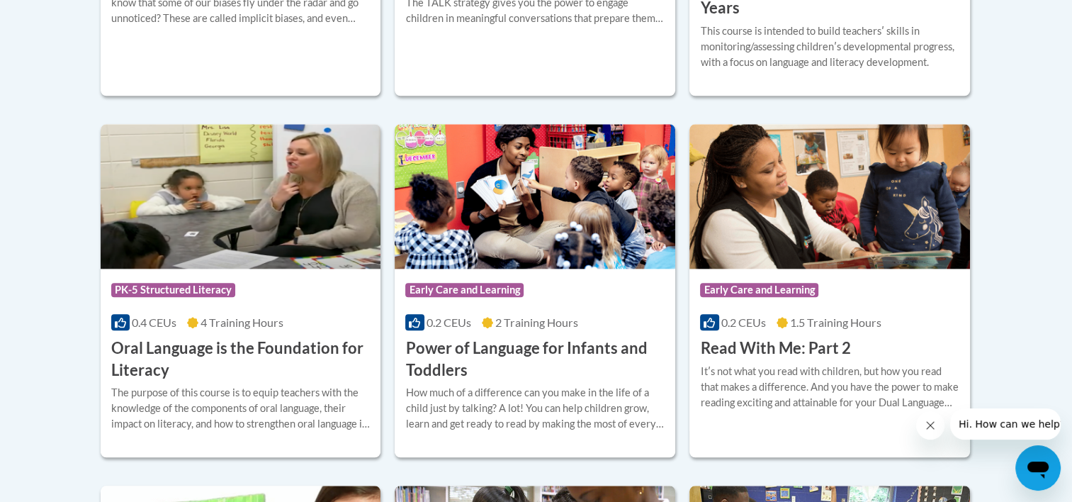
scroll to position [1519, 0]
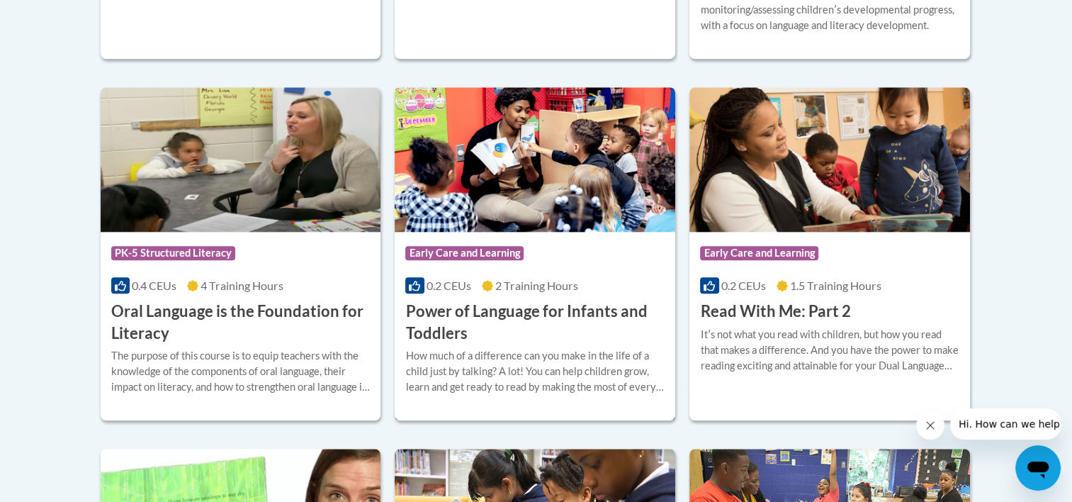
click at [564, 313] on h3 "Power of Language for Infants and Toddlers" at bounding box center [534, 322] width 259 height 44
